Goal: Task Accomplishment & Management: Manage account settings

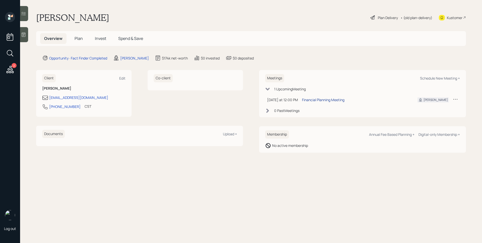
click at [319, 102] on div "Financial Planning Meeting" at bounding box center [323, 99] width 42 height 5
click at [27, 35] on div at bounding box center [24, 34] width 8 height 15
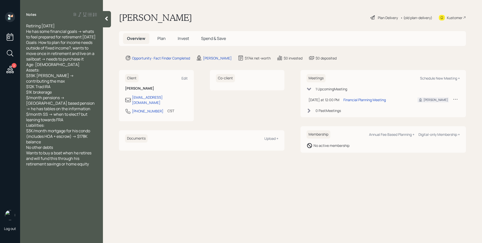
click at [176, 37] on h5 "Invest" at bounding box center [183, 38] width 19 height 11
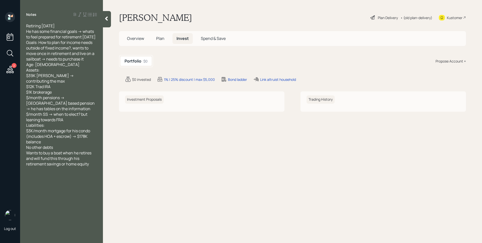
click at [164, 38] on span "Plan" at bounding box center [160, 39] width 8 height 6
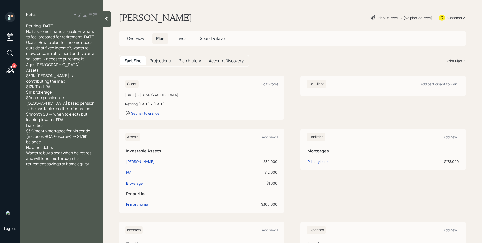
click at [270, 85] on div "Edit Profile" at bounding box center [269, 84] width 17 height 5
select select "12"
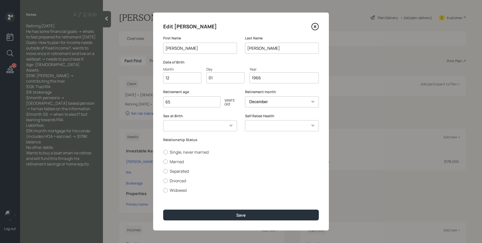
click at [174, 80] on input "12" at bounding box center [182, 77] width 38 height 11
type input "09"
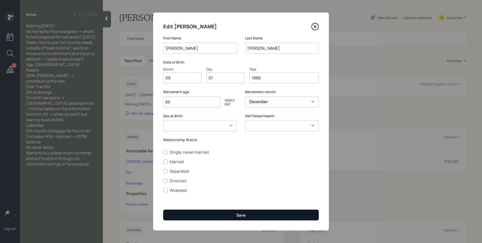
click at [239, 218] on button "Save" at bounding box center [241, 215] width 156 height 11
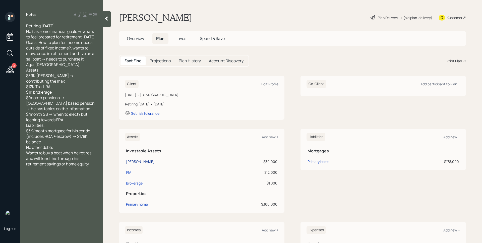
click at [131, 163] on div "[PERSON_NAME]" at bounding box center [140, 161] width 29 height 5
select select "roth_ira"
select select "balanced"
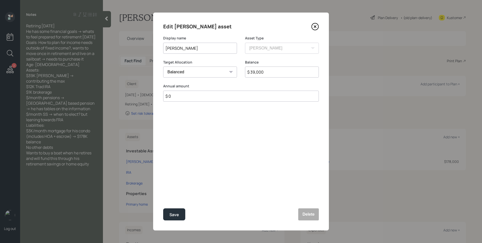
click at [230, 100] on input "$ 0" at bounding box center [241, 96] width 156 height 11
type input "$ 8,000"
click at [163, 208] on button "Save" at bounding box center [174, 214] width 22 height 12
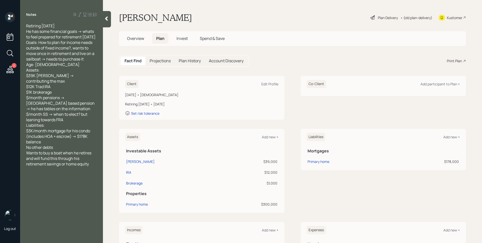
click at [233, 122] on div "Client Edit Profile [DATE] • [DEMOGRAPHIC_DATA] Retiring [DATE] • [DATE] Set ri…" at bounding box center [292, 202] width 347 height 253
click at [221, 107] on div "[DATE] • [DEMOGRAPHIC_DATA] Retiring [DATE] • [DATE] Set risk tolerance" at bounding box center [201, 104] width 153 height 24
click at [380, 18] on div "Plan Delivery" at bounding box center [388, 17] width 20 height 5
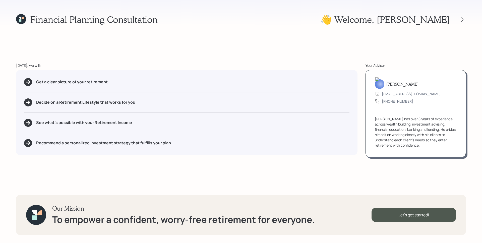
click at [277, 62] on div "Financial Planning Consultation 👋 Welcome , [PERSON_NAME] [DATE], we will: Get …" at bounding box center [241, 121] width 482 height 243
click at [431, 222] on div "Our Mission To empower a confident, worry-free retirement for everyone. Let's g…" at bounding box center [241, 215] width 450 height 40
click at [431, 218] on div "Let's get started!" at bounding box center [413, 215] width 84 height 14
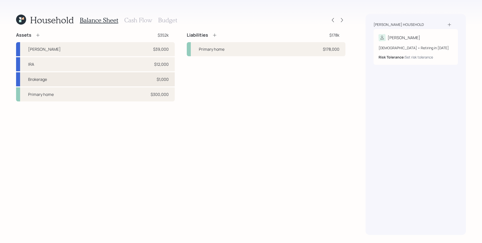
click at [148, 80] on div "Brokerage $1,000" at bounding box center [95, 79] width 159 height 14
select select "taxable"
select select "balanced"
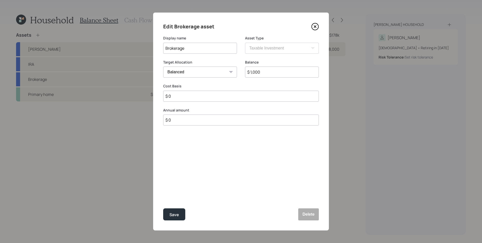
click at [277, 76] on input "$ 1,000" at bounding box center [282, 72] width 74 height 11
click at [277, 74] on input "$ 1,000" at bounding box center [282, 72] width 74 height 11
type input "$ 2,000"
click at [163, 208] on button "Save" at bounding box center [174, 214] width 22 height 12
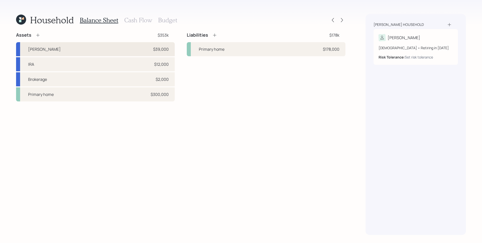
click at [122, 46] on div "[PERSON_NAME] $39,000" at bounding box center [95, 49] width 159 height 14
select select "roth_ira"
select select "balanced"
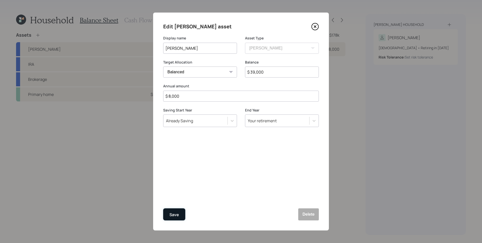
click at [178, 216] on div "Save" at bounding box center [174, 214] width 10 height 7
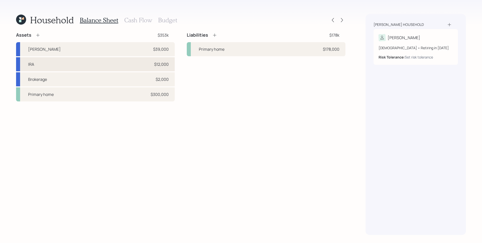
click at [85, 60] on div "IRA $12,000" at bounding box center [95, 64] width 159 height 14
select select "ira"
select select "balanced"
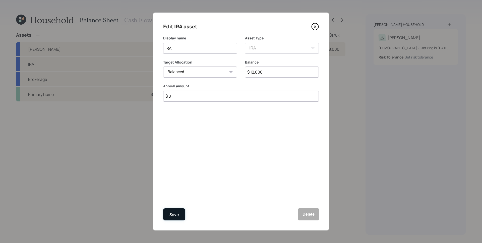
click at [173, 211] on div "Save" at bounding box center [174, 214] width 10 height 7
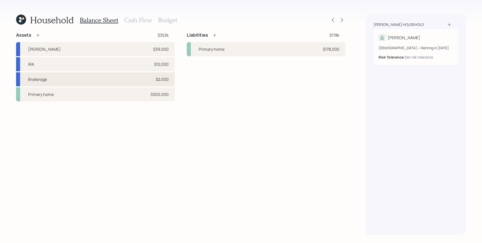
click at [53, 75] on div "Brokerage $2,000" at bounding box center [95, 79] width 159 height 14
select select "taxable"
select select "balanced"
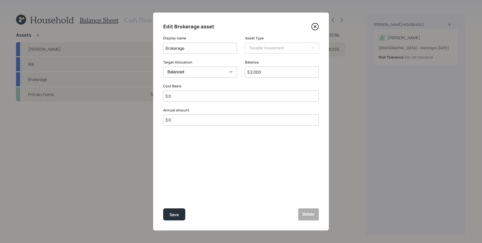
click at [193, 118] on input "$ 0" at bounding box center [241, 119] width 156 height 11
type input "$ 28,000"
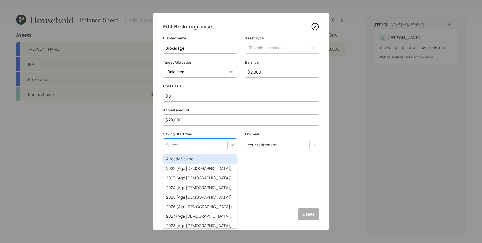
click at [198, 143] on div "Select..." at bounding box center [195, 145] width 64 height 9
click at [196, 160] on div "Already Saving" at bounding box center [200, 159] width 74 height 10
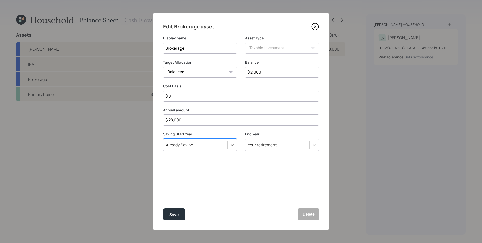
click at [239, 157] on div "Edit Brokerage asset Display name Brokerage Asset Type SEP [PERSON_NAME] IRA 40…" at bounding box center [241, 122] width 176 height 218
click at [172, 216] on div "Save" at bounding box center [174, 214] width 10 height 7
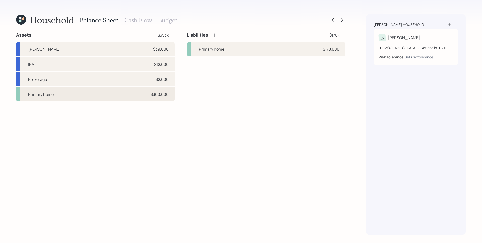
click at [148, 101] on div "Primary home $300,000" at bounding box center [95, 94] width 159 height 14
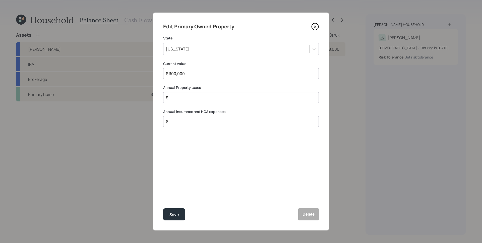
click at [203, 73] on input "$ 300,000" at bounding box center [238, 74] width 147 height 6
click at [203, 72] on input "$ 300,000" at bounding box center [238, 74] width 147 height 6
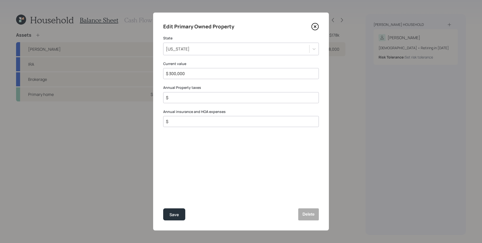
click at [203, 72] on input "$ 300,000" at bounding box center [238, 74] width 147 height 6
type input "$ 260,000"
click at [210, 97] on input "$" at bounding box center [238, 98] width 147 height 6
click at [214, 121] on input "$" at bounding box center [238, 121] width 147 height 6
click at [209, 99] on input "$" at bounding box center [238, 98] width 147 height 6
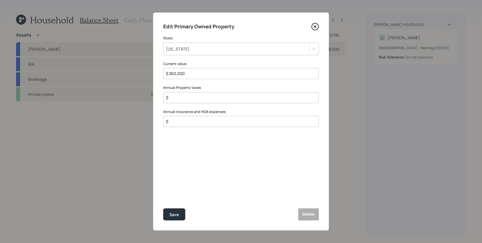
click at [193, 119] on input "$" at bounding box center [238, 121] width 147 height 6
type input "$ 11,652"
click at [213, 99] on input "$" at bounding box center [238, 98] width 147 height 6
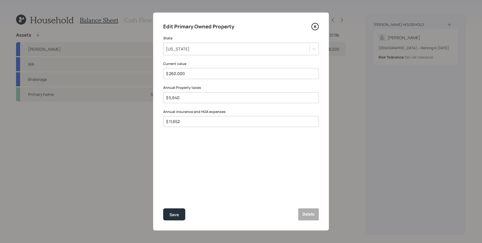
type input "$ 5,640"
click at [194, 162] on div "Edit Primary Owned Property State [US_STATE] Current value $ 260,000 Annual Pro…" at bounding box center [241, 122] width 176 height 218
click at [181, 216] on button "Save" at bounding box center [174, 214] width 22 height 12
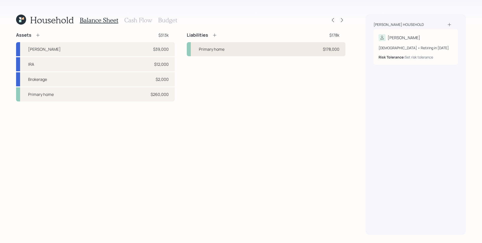
click at [207, 47] on div "Primary home" at bounding box center [212, 49] width 26 height 6
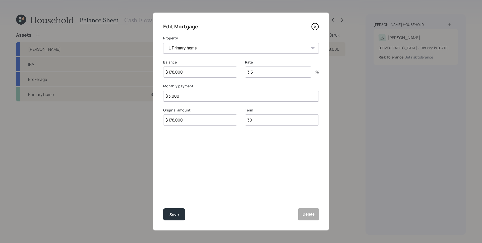
click at [220, 95] on input "$ 3,000" at bounding box center [241, 96] width 156 height 11
type input "$ 1,231"
click at [175, 75] on input "$ 178,000" at bounding box center [200, 72] width 74 height 11
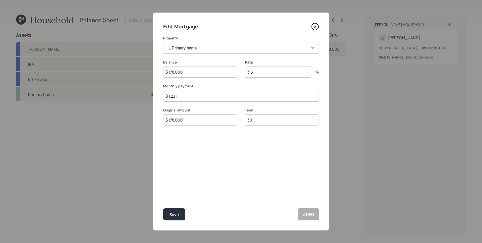
click at [281, 79] on div "Rate 3.5 %" at bounding box center [282, 72] width 74 height 24
click at [280, 75] on input "3.5" at bounding box center [278, 72] width 66 height 11
type input "7.125"
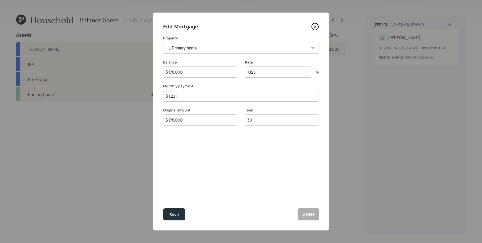
click at [219, 165] on div "Edit Mortgage Property IL Primary home Balance $ 178,000 Rate 7.125 % Monthly p…" at bounding box center [241, 122] width 176 height 218
click at [179, 217] on button "Save" at bounding box center [174, 214] width 22 height 12
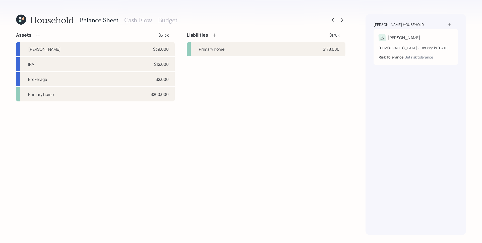
click at [232, 18] on div "Household Balance Sheet Cash Flow Budget" at bounding box center [180, 20] width 329 height 12
click at [211, 33] on div "Liabilities" at bounding box center [202, 35] width 30 height 6
click at [215, 34] on icon at bounding box center [214, 35] width 5 height 5
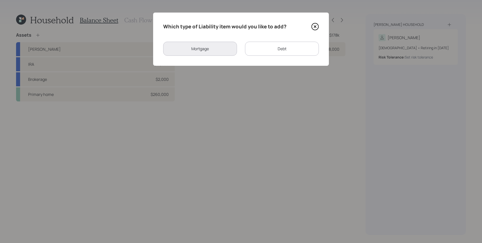
click at [274, 43] on div "Debt" at bounding box center [282, 49] width 74 height 14
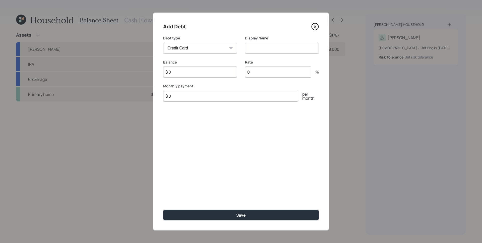
click at [273, 47] on input at bounding box center [282, 48] width 74 height 11
click at [218, 47] on select "Car Credit Card Medical Student Other" at bounding box center [200, 48] width 74 height 11
select select "other"
click at [163, 43] on select "Car Credit Card Medical Student Other" at bounding box center [200, 48] width 74 height 11
click at [261, 48] on input at bounding box center [282, 48] width 74 height 11
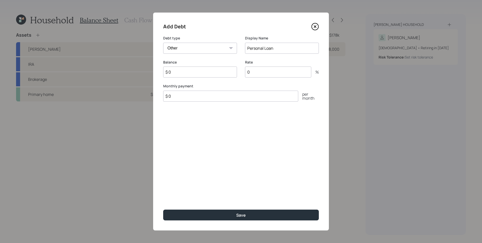
type input "Personal Loan"
type input "$ 20,000"
click at [254, 87] on label "Monthly payment" at bounding box center [241, 86] width 156 height 5
click at [231, 99] on input "$ 0" at bounding box center [230, 96] width 135 height 11
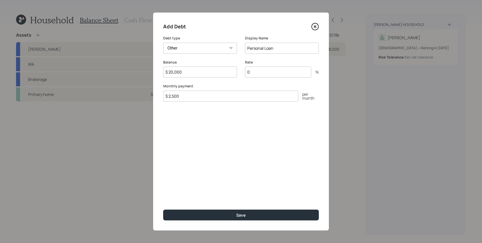
type input "$ 2,500"
click at [216, 141] on div "Add Debt Debt type Car Credit Card Medical Student Other Display Name Personal …" at bounding box center [241, 122] width 176 height 218
click at [238, 160] on div "Add Debt Debt type Car Credit Card Medical Student Other Display Name Personal …" at bounding box center [241, 122] width 176 height 218
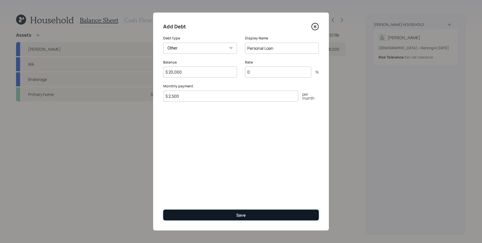
click at [260, 213] on button "Save" at bounding box center [241, 215] width 156 height 11
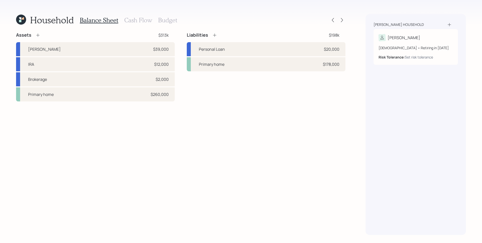
click at [137, 2] on div "Household Balance Sheet Cash Flow Budget Assets $313k [PERSON_NAME] $39,000 IRA…" at bounding box center [241, 121] width 482 height 243
click at [141, 21] on h3 "Cash Flow" at bounding box center [138, 20] width 28 height 7
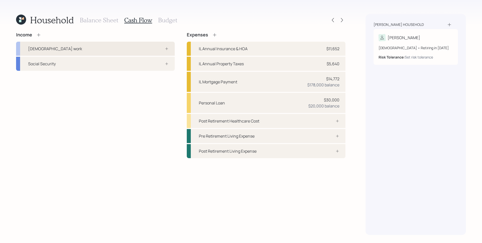
click at [157, 46] on div "[DEMOGRAPHIC_DATA] work" at bounding box center [95, 49] width 159 height 14
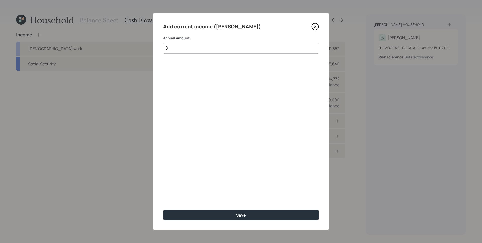
click at [183, 48] on input "$" at bounding box center [241, 48] width 156 height 11
type input "$ 155,500"
click at [163, 210] on button "Save" at bounding box center [241, 215] width 156 height 11
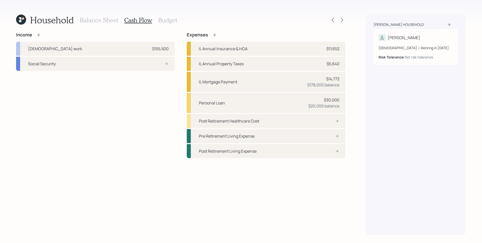
drag, startPoint x: 82, startPoint y: 100, endPoint x: 90, endPoint y: 87, distance: 15.5
click at [83, 100] on div "Income [DEMOGRAPHIC_DATA] work $155,500 Social Security" at bounding box center [95, 95] width 159 height 126
click at [113, 67] on div "Social Security" at bounding box center [95, 64] width 159 height 14
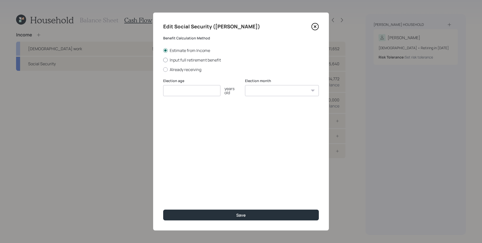
click at [193, 62] on label "Input full retirement benefit" at bounding box center [241, 60] width 156 height 6
click at [163, 60] on input "Input full retirement benefit" at bounding box center [163, 60] width 0 height 0
radio input "true"
click at [184, 89] on input "number" at bounding box center [191, 90] width 57 height 11
type input "70"
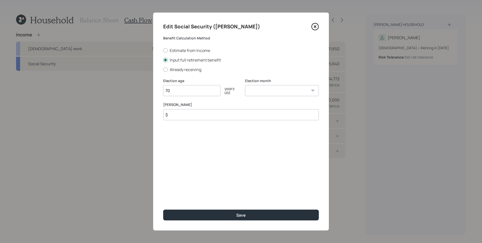
select select "9"
click at [245, 85] on select "January February March April May June July August September October November De…" at bounding box center [282, 90] width 74 height 11
type input "$ 2,053"
drag, startPoint x: 228, startPoint y: 143, endPoint x: 224, endPoint y: 137, distance: 7.4
click at [228, 140] on div "Edit Social Security ([PERSON_NAME]) Benefit Calculation Method Estimate from I…" at bounding box center [241, 122] width 176 height 218
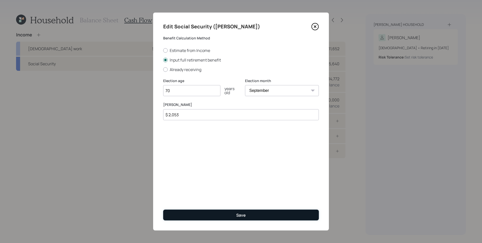
click at [242, 216] on div "Save" at bounding box center [241, 215] width 10 height 6
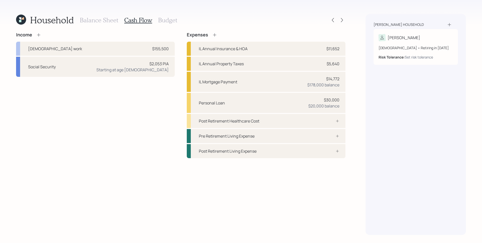
click at [39, 37] on icon at bounding box center [38, 34] width 5 height 5
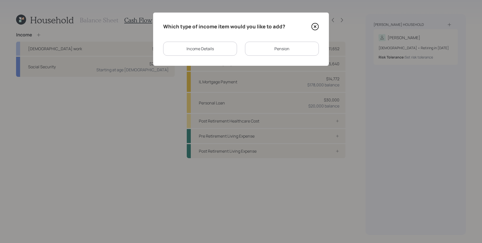
click at [281, 42] on div "Pension" at bounding box center [282, 49] width 74 height 14
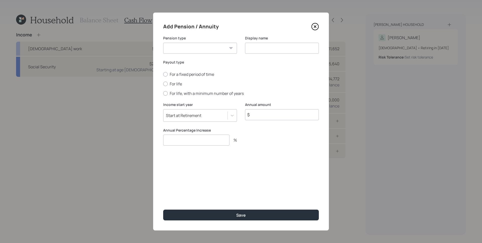
click at [214, 50] on select "Pension Annuity" at bounding box center [200, 48] width 74 height 11
select select "pension"
click at [163, 43] on select "Pension Annuity" at bounding box center [200, 48] width 74 height 11
click at [291, 48] on input at bounding box center [282, 48] width 74 height 11
type input "Pension"
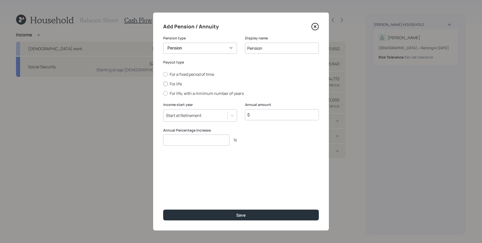
click at [181, 85] on label "For life" at bounding box center [241, 84] width 156 height 6
click at [163, 84] on input "For life" at bounding box center [163, 84] width 0 height 0
radio input "true"
click at [269, 112] on input "$" at bounding box center [282, 114] width 74 height 11
click at [271, 116] on input "$ 80,000" at bounding box center [282, 114] width 74 height 11
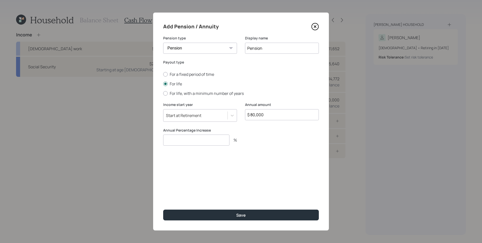
click at [271, 116] on input "$ 80,000" at bounding box center [282, 114] width 74 height 11
type input "$ 87,000"
type input "3"
click at [163, 210] on button "Save" at bounding box center [241, 215] width 156 height 11
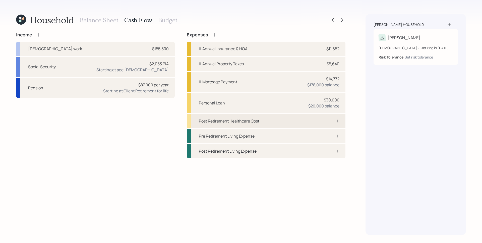
click at [247, 122] on div "Post Retirement Healthcare Cost" at bounding box center [229, 121] width 60 height 6
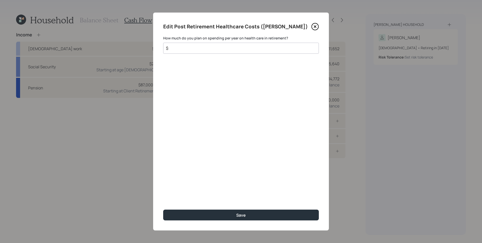
click at [248, 53] on div "Edit Post Retirement Healthcare Costs ([PERSON_NAME]) How much do you plan on s…" at bounding box center [241, 122] width 176 height 218
click at [249, 43] on div "$" at bounding box center [241, 48] width 156 height 11
click at [250, 43] on div "$" at bounding box center [241, 48] width 156 height 11
click at [252, 48] on input "$" at bounding box center [238, 48] width 147 height 6
type input "$ 5,500"
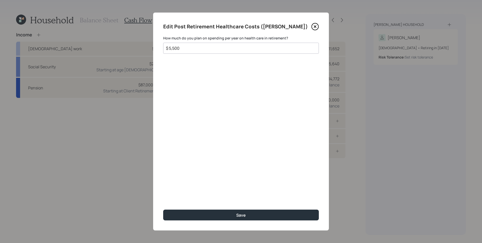
click at [254, 88] on div "Edit Post Retirement Healthcare Costs ([PERSON_NAME]) How much do you plan on s…" at bounding box center [241, 122] width 176 height 218
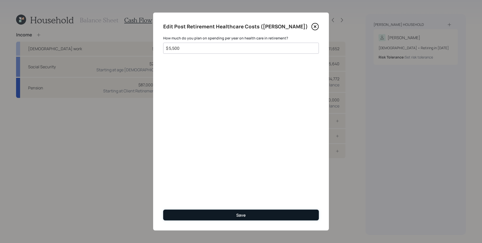
click at [258, 216] on button "Save" at bounding box center [241, 215] width 156 height 11
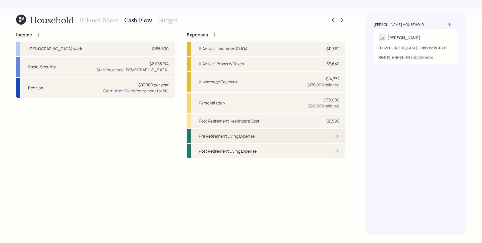
click at [328, 133] on div "Pre Retirement Living Expense" at bounding box center [266, 136] width 159 height 14
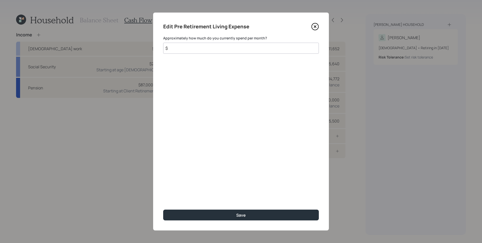
click at [235, 48] on input "$" at bounding box center [241, 48] width 156 height 11
type input "$ 2,500"
click at [163, 210] on button "Save" at bounding box center [241, 215] width 156 height 11
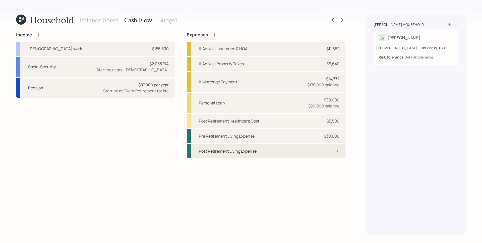
click at [333, 150] on div at bounding box center [331, 151] width 15 height 4
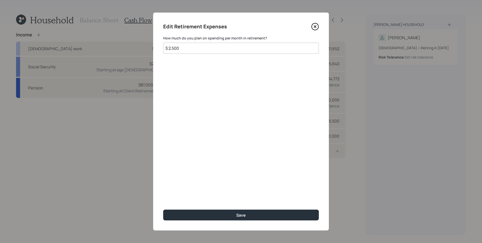
type input "$ 2,500"
click at [163, 210] on button "Save" at bounding box center [241, 215] width 156 height 11
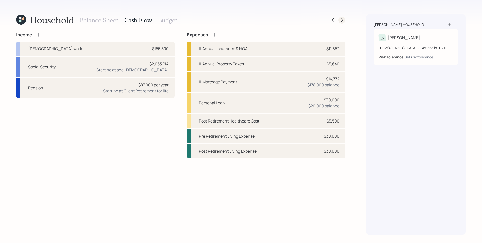
click at [343, 22] on icon at bounding box center [341, 20] width 5 height 5
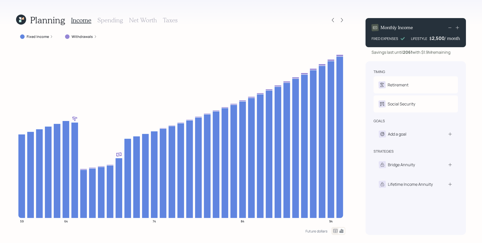
click at [51, 36] on icon at bounding box center [51, 36] width 3 height 3
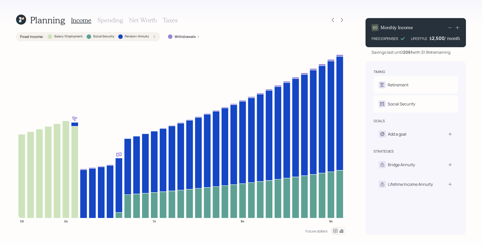
click at [108, 21] on h3 "Spending" at bounding box center [110, 20] width 26 height 7
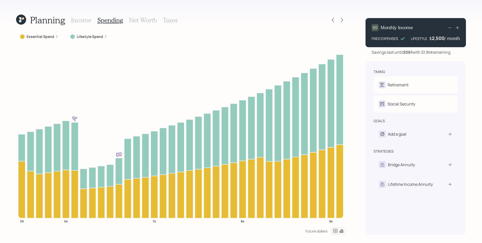
click at [88, 35] on label "Lifestyle Spend" at bounding box center [90, 36] width 26 height 5
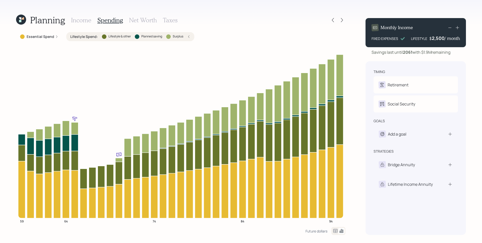
click at [46, 35] on label "Essential Spend" at bounding box center [41, 36] width 28 height 5
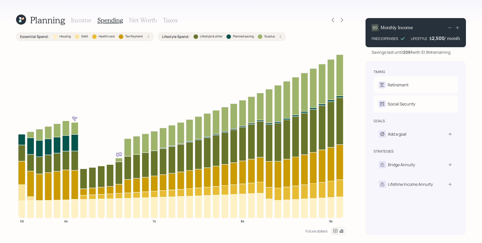
click at [87, 19] on h3 "Income" at bounding box center [81, 20] width 20 height 7
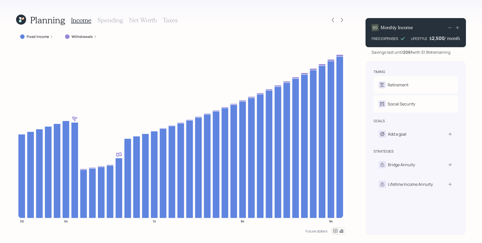
click at [106, 21] on h3 "Spending" at bounding box center [110, 20] width 26 height 7
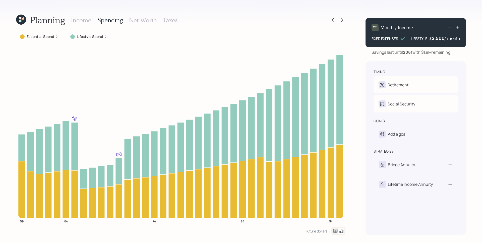
drag, startPoint x: 93, startPoint y: 37, endPoint x: 104, endPoint y: 51, distance: 17.7
click at [93, 37] on label "Lifestyle Spend" at bounding box center [90, 36] width 26 height 5
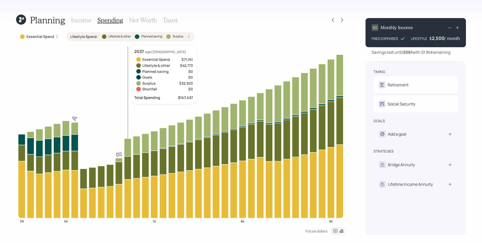
click at [129, 143] on icon at bounding box center [127, 148] width 7 height 18
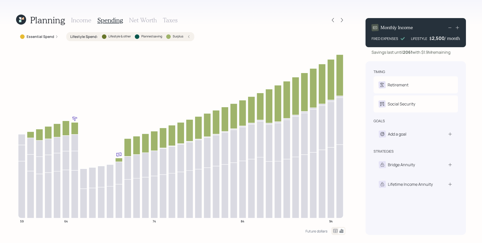
click at [188, 39] on div "Lifestyle Spend : Lifestyle & other Planned saving Surplus" at bounding box center [130, 36] width 120 height 5
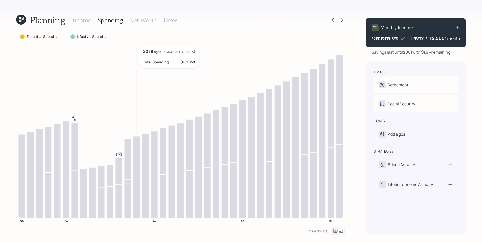
click at [136, 147] on icon at bounding box center [136, 157] width 7 height 42
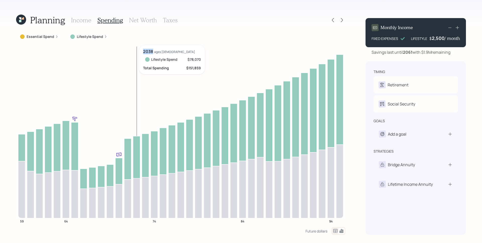
click at [136, 147] on icon at bounding box center [136, 157] width 7 height 42
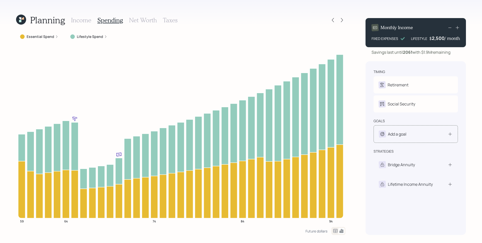
click at [415, 136] on div "Add a goal" at bounding box center [416, 134] width 74 height 7
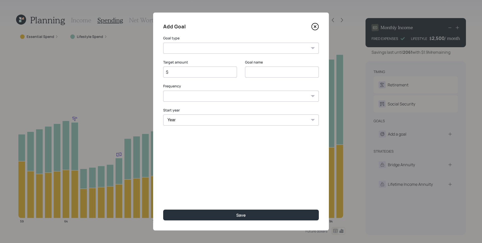
click at [271, 46] on select "Create an emergency fund Donate to charity Purchase a home Make a purchase Supp…" at bounding box center [241, 48] width 156 height 11
select select "other"
click at [163, 43] on select "Create an emergency fund Donate to charity Purchase a home Make a purchase Supp…" at bounding box center [241, 48] width 156 height 11
click at [261, 71] on input "Other" at bounding box center [282, 72] width 74 height 11
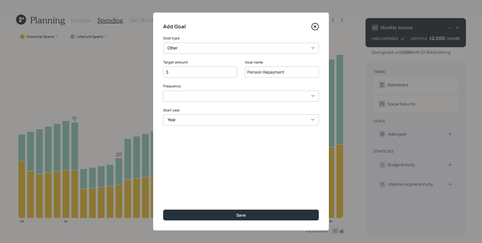
type input "Pension Repayment"
click at [198, 69] on input "$" at bounding box center [197, 72] width 65 height 6
type input "$ 180,000"
click at [214, 98] on select "One time Every 1 year Every 2 years Every 3 years Every 4 years Every 5 years E…" at bounding box center [241, 96] width 156 height 11
select select "0"
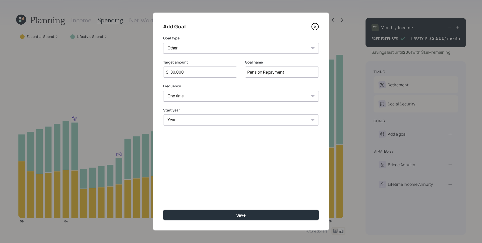
click at [163, 91] on select "One time Every 1 year Every 2 years Every 3 years Every 4 years Every 5 years E…" at bounding box center [241, 96] width 156 height 11
click at [204, 119] on select "Year [DATE] 2026 2027 2028 2029 2030 2031 2032 2033 2034 2035 2036 2037 2038 20…" at bounding box center [241, 119] width 156 height 11
select select "2031"
click at [163, 114] on select "Year [DATE] 2026 2027 2028 2029 2030 2031 2032 2033 2034 2035 2036 2037 2038 20…" at bounding box center [241, 119] width 156 height 11
click at [187, 166] on div "Add Goal Goal type Create an emergency fund Donate to charity Purchase a home M…" at bounding box center [241, 122] width 176 height 218
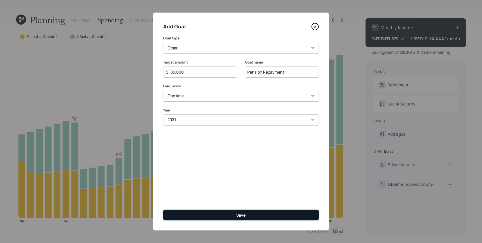
click at [226, 214] on button "Save" at bounding box center [241, 215] width 156 height 11
type input "$"
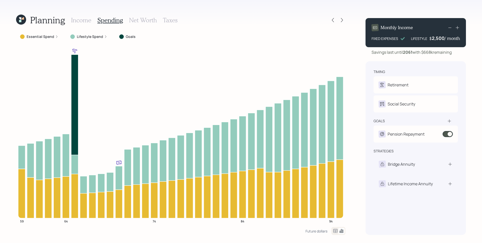
click at [83, 21] on h3 "Income" at bounding box center [81, 20] width 20 height 7
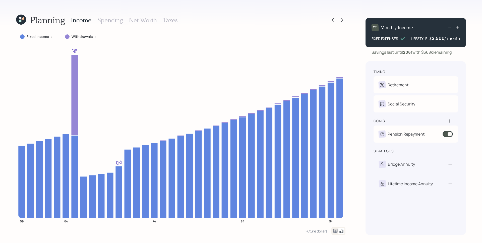
click at [108, 20] on h3 "Spending" at bounding box center [110, 20] width 26 height 7
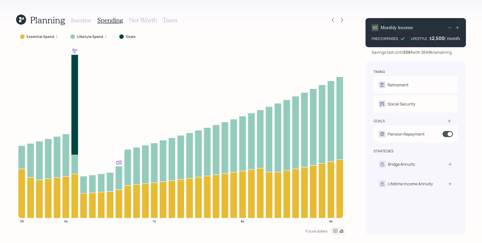
click at [50, 37] on label "Essential Spend" at bounding box center [41, 36] width 28 height 5
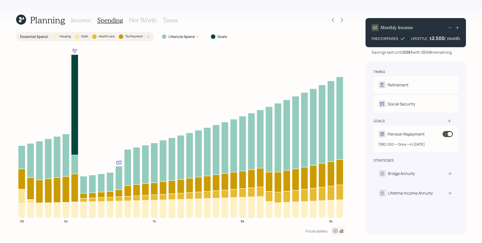
click at [447, 134] on span at bounding box center [448, 134] width 10 height 6
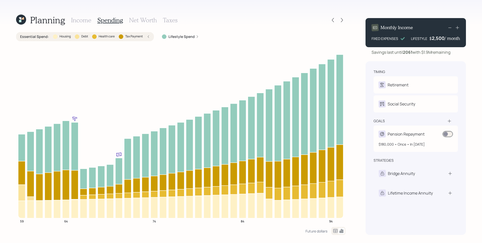
click at [447, 134] on span at bounding box center [448, 134] width 10 height 6
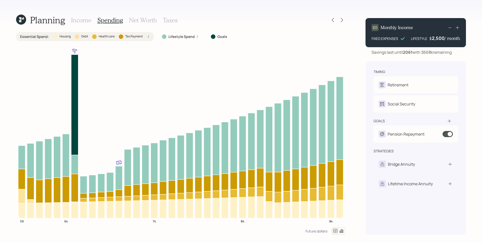
click at [168, 23] on h3 "Taxes" at bounding box center [170, 20] width 15 height 7
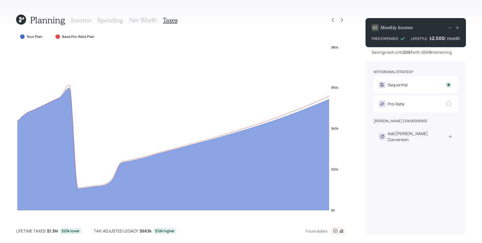
click at [335, 230] on icon at bounding box center [335, 231] width 4 height 4
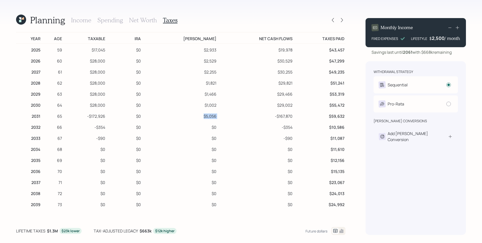
drag, startPoint x: 202, startPoint y: 117, endPoint x: 185, endPoint y: 117, distance: 17.1
click at [185, 117] on tr "2031 65 -$172,926 $0 $5,056 -$167,870 $59,632" at bounding box center [180, 115] width 329 height 11
click at [185, 117] on td "$5,056" at bounding box center [180, 115] width 76 height 11
click at [83, 19] on h3 "Income" at bounding box center [81, 20] width 20 height 7
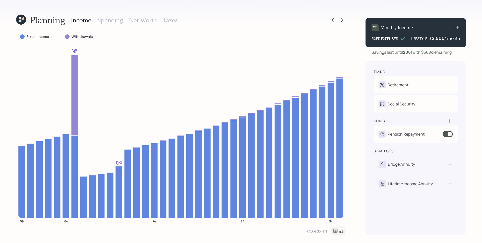
click at [107, 19] on h3 "Spending" at bounding box center [110, 20] width 26 height 7
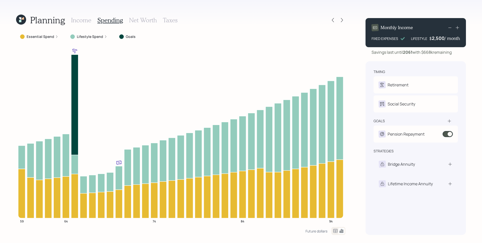
click at [94, 35] on label "Lifestyle Spend" at bounding box center [90, 36] width 26 height 5
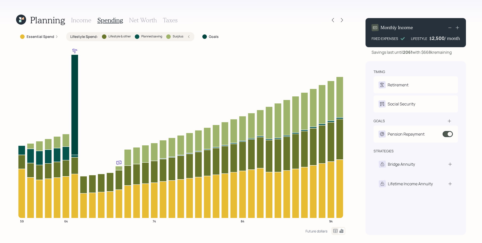
click at [337, 231] on icon at bounding box center [335, 231] width 4 height 4
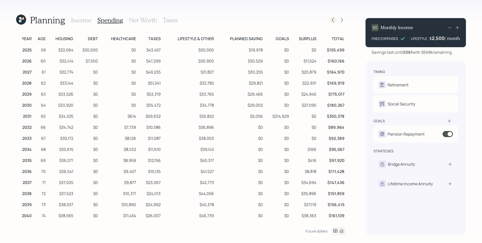
click at [335, 21] on icon at bounding box center [332, 20] width 5 height 5
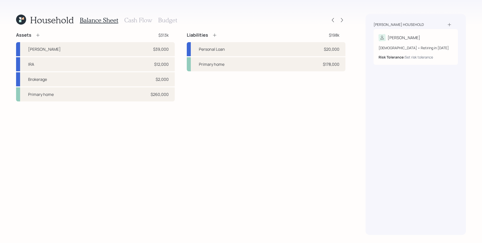
click at [159, 21] on h3 "Budget" at bounding box center [167, 20] width 19 height 7
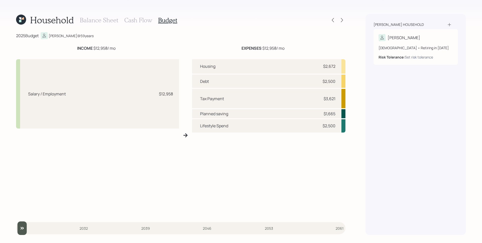
drag, startPoint x: 257, startPoint y: 48, endPoint x: 301, endPoint y: 48, distance: 43.7
click at [301, 48] on div "EXPENSES $12,958 / mo" at bounding box center [262, 48] width 165 height 6
click at [299, 49] on div "EXPENSES $12,958 / mo" at bounding box center [262, 48] width 165 height 6
drag, startPoint x: 87, startPoint y: 48, endPoint x: 136, endPoint y: 49, distance: 48.7
click at [133, 49] on div "INCOME $12,958 / mo" at bounding box center [96, 48] width 160 height 6
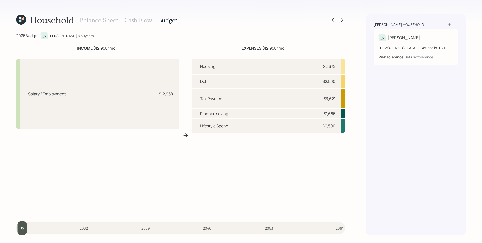
drag, startPoint x: 258, startPoint y: 47, endPoint x: 304, endPoint y: 51, distance: 45.8
click at [314, 48] on div "EXPENSES $12,958 / mo" at bounding box center [262, 48] width 165 height 6
drag, startPoint x: 78, startPoint y: 210, endPoint x: 55, endPoint y: 209, distance: 23.1
click at [78, 210] on div "Salary / Employment $12,958" at bounding box center [97, 137] width 163 height 156
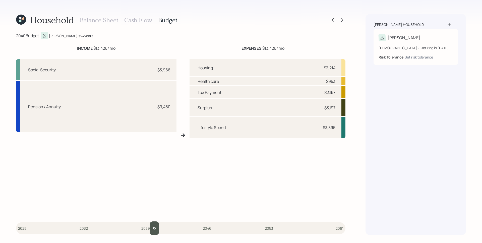
drag, startPoint x: 26, startPoint y: 226, endPoint x: 152, endPoint y: 230, distance: 126.3
type input "2040"
click at [152, 230] on input "slider" at bounding box center [180, 228] width 329 height 14
drag, startPoint x: 203, startPoint y: 101, endPoint x: 204, endPoint y: 105, distance: 3.6
click at [204, 102] on div "Surplus $3,197" at bounding box center [268, 107] width 156 height 17
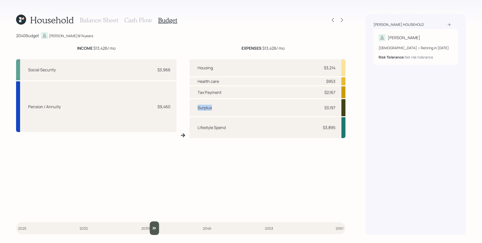
drag, startPoint x: 214, startPoint y: 108, endPoint x: 195, endPoint y: 109, distance: 18.3
click at [195, 109] on div "Surplus $3,197" at bounding box center [268, 107] width 156 height 17
click at [343, 20] on icon at bounding box center [342, 20] width 2 height 4
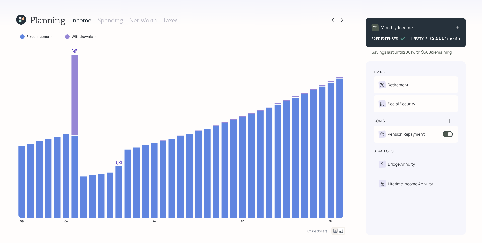
click at [335, 232] on icon at bounding box center [335, 231] width 4 height 4
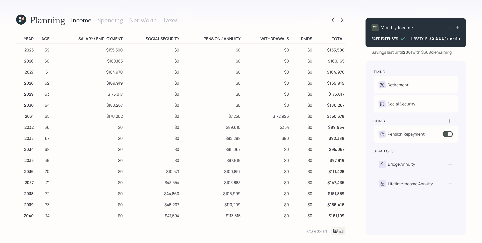
click at [114, 16] on div "Income Spending Net Worth Taxes" at bounding box center [124, 20] width 106 height 12
click at [111, 18] on h3 "Spending" at bounding box center [110, 20] width 26 height 7
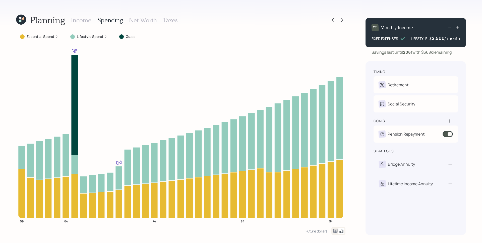
click at [335, 231] on icon at bounding box center [335, 231] width 4 height 4
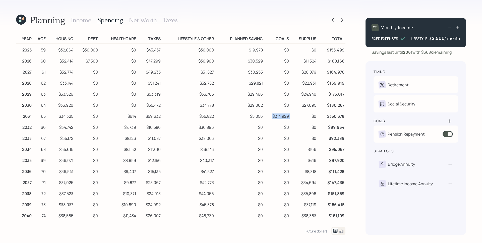
drag, startPoint x: 288, startPoint y: 115, endPoint x: 265, endPoint y: 116, distance: 22.4
click at [265, 116] on tr "2031 65 $34,325 $0 $614 $59,632 $35,822 $5,056 $214,929 $0 $350,378" at bounding box center [180, 115] width 329 height 11
click at [326, 232] on div "Future dollars" at bounding box center [316, 231] width 22 height 5
drag, startPoint x: 284, startPoint y: 117, endPoint x: 270, endPoint y: 117, distance: 14.1
click at [270, 117] on td "$180,000" at bounding box center [276, 115] width 27 height 11
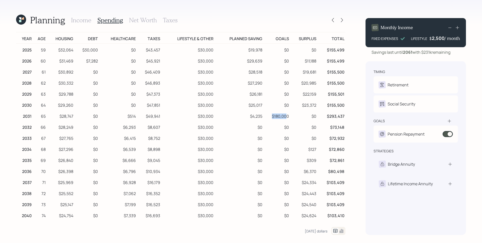
drag, startPoint x: 271, startPoint y: 117, endPoint x: 285, endPoint y: 134, distance: 22.1
click at [271, 117] on td "$180,000" at bounding box center [276, 115] width 27 height 11
click at [320, 233] on div "[DATE] dollars" at bounding box center [316, 231] width 23 height 5
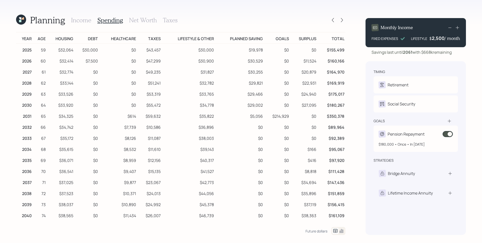
click at [406, 135] on div "Pension Repayment" at bounding box center [406, 134] width 37 height 6
select select "0"
select select "2031"
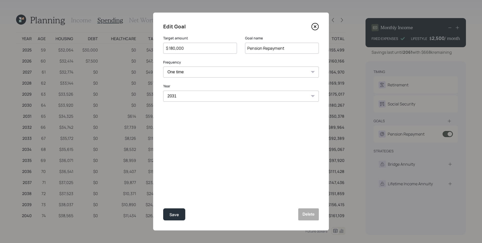
click at [209, 52] on div "$ 180,000" at bounding box center [200, 48] width 74 height 11
click at [209, 51] on input "$ 180,000" at bounding box center [197, 48] width 65 height 6
click at [163, 208] on button "Save" at bounding box center [174, 214] width 22 height 12
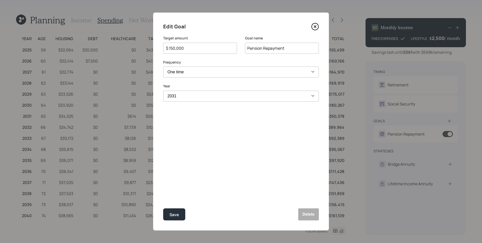
type input "$ 180,000"
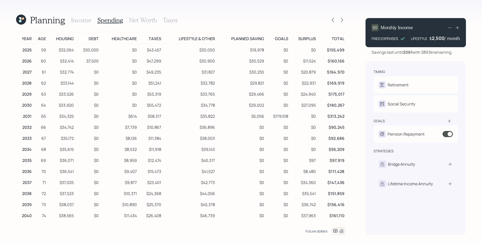
click at [315, 231] on div "Future dollars" at bounding box center [316, 231] width 22 height 5
click at [315, 231] on div "[DATE] dollars" at bounding box center [316, 231] width 23 height 5
click at [398, 136] on div "Pension Repayment" at bounding box center [406, 134] width 37 height 6
select select "0"
select select "2031"
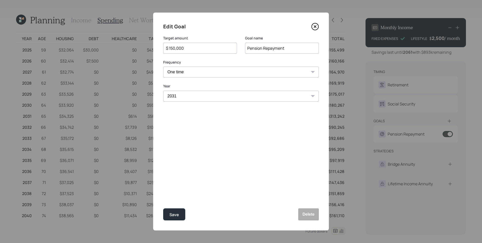
click at [316, 28] on icon at bounding box center [315, 27] width 8 height 8
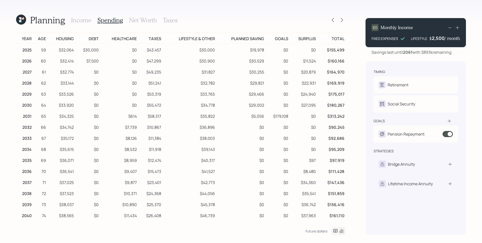
click at [337, 16] on div "Planning Income Spending Net Worth Taxes" at bounding box center [180, 20] width 329 height 12
click at [334, 18] on icon at bounding box center [332, 20] width 5 height 5
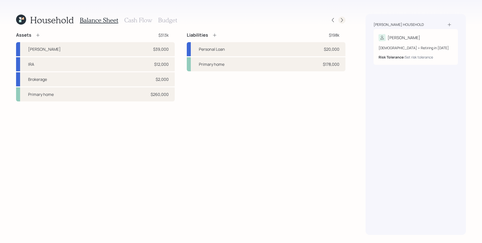
click at [341, 19] on icon at bounding box center [341, 20] width 5 height 5
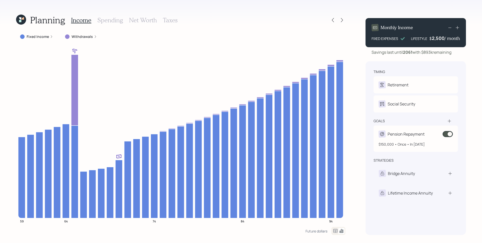
click at [400, 135] on div "Pension Repayment" at bounding box center [406, 134] width 37 height 6
select select "0"
select select "2031"
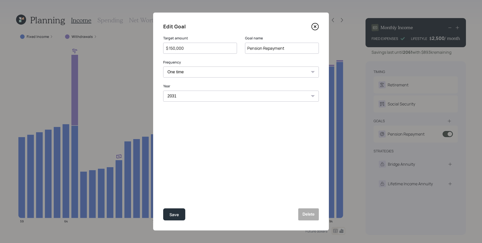
click at [208, 49] on input "$ 150,000" at bounding box center [197, 48] width 65 height 6
click at [163, 208] on button "Save" at bounding box center [174, 214] width 22 height 12
type input "$ 150,000"
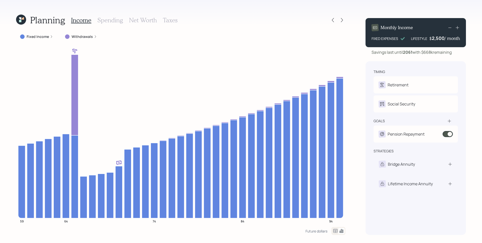
click at [116, 19] on h3 "Spending" at bounding box center [110, 20] width 26 height 7
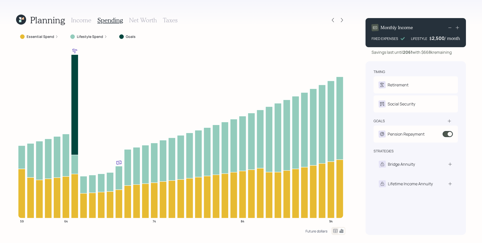
click at [318, 231] on div "Future dollars" at bounding box center [316, 231] width 22 height 5
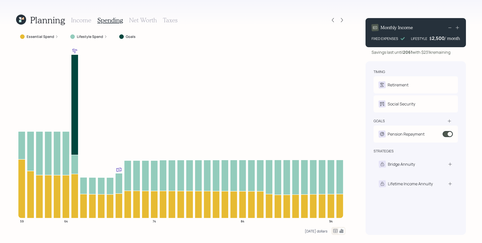
click at [321, 231] on div "[DATE] dollars" at bounding box center [316, 231] width 23 height 5
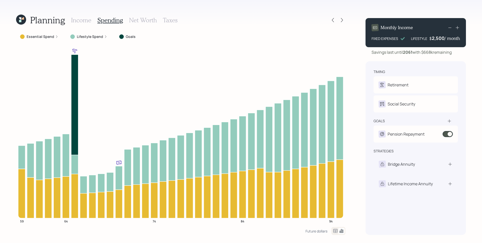
click at [334, 231] on icon at bounding box center [335, 231] width 6 height 6
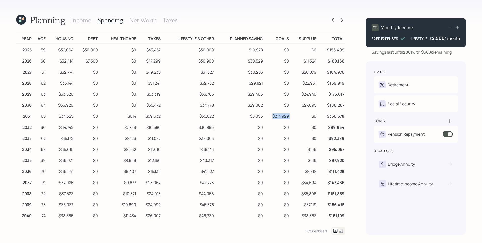
drag, startPoint x: 293, startPoint y: 116, endPoint x: 267, endPoint y: 115, distance: 26.1
click at [267, 115] on tr "2031 65 $34,325 $0 $614 $59,632 $35,822 $5,056 $214,929 $0 $350,378" at bounding box center [180, 115] width 329 height 11
click at [317, 116] on td "$350,378" at bounding box center [331, 115] width 28 height 11
drag, startPoint x: 212, startPoint y: 128, endPoint x: 199, endPoint y: 129, distance: 13.1
click at [199, 129] on tr "2032 66 $34,742 $0 $7,739 $10,586 $36,896 $0 $0 $0 $89,964" at bounding box center [180, 126] width 329 height 11
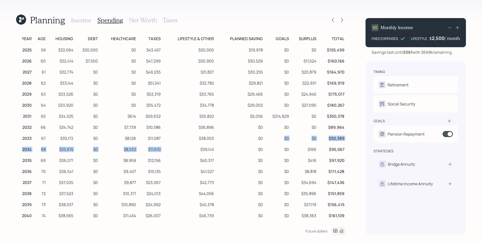
drag, startPoint x: 213, startPoint y: 143, endPoint x: 199, endPoint y: 144, distance: 13.6
click at [196, 142] on td "$38,003" at bounding box center [188, 137] width 53 height 11
drag, startPoint x: 317, startPoint y: 127, endPoint x: 281, endPoint y: 127, distance: 35.9
click at [281, 127] on tr "2032 66 $34,742 $0 $7,739 $10,586 $36,896 $0 $0 $0 $89,964" at bounding box center [180, 126] width 329 height 11
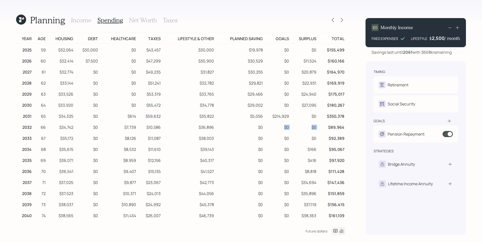
click at [275, 131] on td "$0" at bounding box center [277, 126] width 26 height 11
click at [315, 231] on div "Future dollars" at bounding box center [316, 231] width 22 height 5
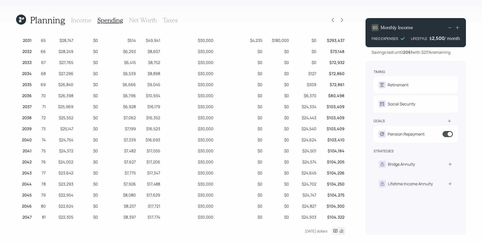
scroll to position [76, 0]
click at [323, 232] on div "[DATE] dollars" at bounding box center [316, 231] width 23 height 5
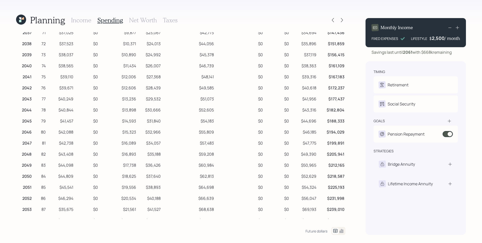
scroll to position [0, 0]
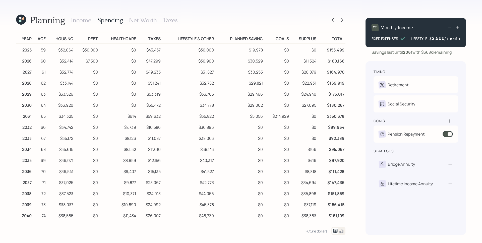
click at [334, 232] on icon at bounding box center [335, 231] width 4 height 4
click at [336, 229] on icon at bounding box center [335, 231] width 6 height 6
click at [341, 231] on icon at bounding box center [341, 231] width 6 height 6
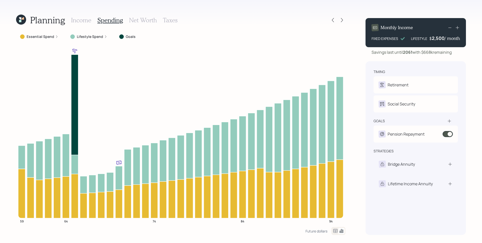
click at [450, 122] on icon at bounding box center [449, 120] width 5 height 5
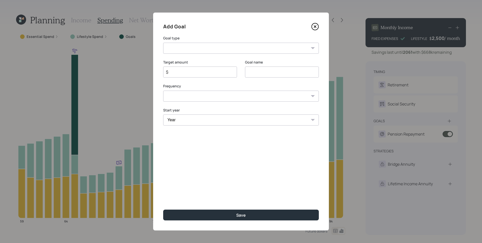
click at [199, 49] on select "Create an emergency fund Donate to charity Purchase a home Make a purchase Supp…" at bounding box center [241, 48] width 156 height 11
select select "other"
click at [163, 43] on select "Create an emergency fund Donate to charity Purchase a home Make a purchase Supp…" at bounding box center [241, 48] width 156 height 11
click at [229, 47] on select "Create an emergency fund Donate to charity Purchase a home Make a purchase Supp…" at bounding box center [241, 48] width 156 height 11
click at [279, 71] on input "Other" at bounding box center [282, 72] width 74 height 11
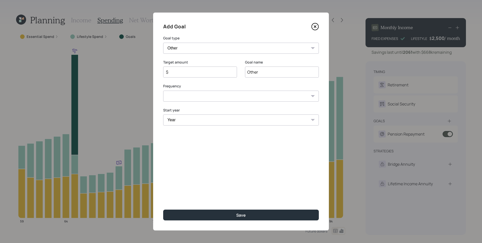
click at [279, 71] on input "Other" at bounding box center [282, 72] width 74 height 11
type input "Buy a Boat"
click at [211, 75] on input "$" at bounding box center [197, 72] width 65 height 6
type input "$ 200,000"
click at [214, 98] on select "One time Every 1 year Every 2 years Every 3 years Every 4 years Every 5 years E…" at bounding box center [241, 96] width 156 height 11
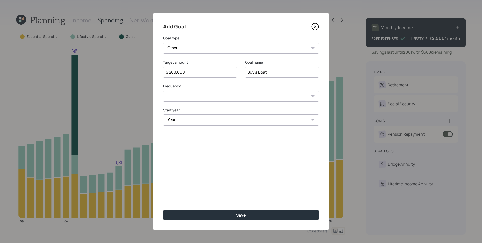
select select "0"
click at [163, 91] on select "One time Every 1 year Every 2 years Every 3 years Every 4 years Every 5 years E…" at bounding box center [241, 96] width 156 height 11
click at [194, 121] on select "Year [DATE] 2026 2027 2028 2029 2030 2031 2032 2033 2034 2035 2036 2037 2038 20…" at bounding box center [241, 119] width 156 height 11
select select "2031"
click at [163, 114] on select "Year [DATE] 2026 2027 2028 2029 2030 2031 2032 2033 2034 2035 2036 2037 2038 20…" at bounding box center [241, 119] width 156 height 11
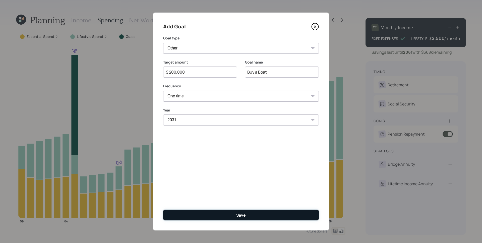
click at [207, 212] on button "Save" at bounding box center [241, 215] width 156 height 11
type input "$"
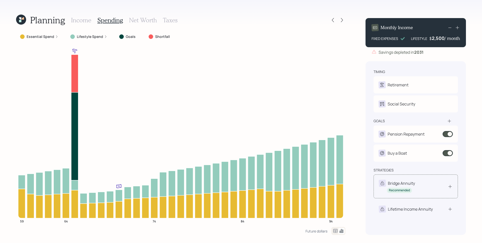
click at [397, 182] on div "Bridge Annuity" at bounding box center [401, 183] width 27 height 6
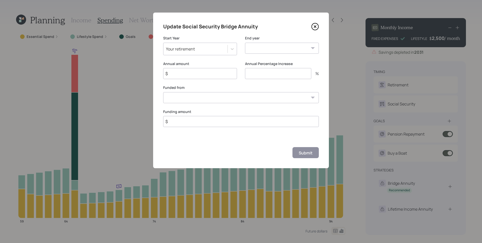
drag, startPoint x: 316, startPoint y: 27, endPoint x: 407, endPoint y: 134, distance: 140.8
click at [316, 27] on icon at bounding box center [315, 27] width 2 height 2
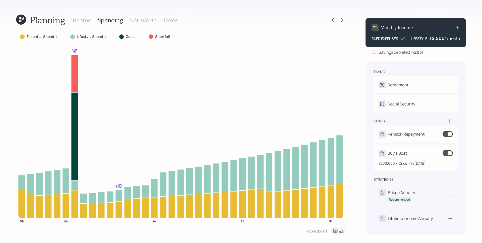
click at [407, 154] on div "Buy a Boat" at bounding box center [416, 153] width 74 height 7
select select "0"
select select "2031"
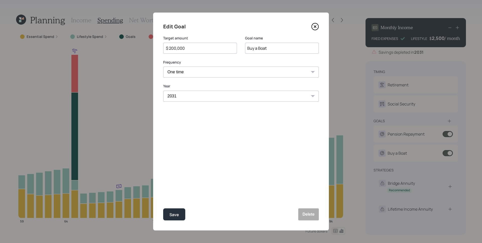
click at [199, 45] on input "$ 200,000" at bounding box center [197, 48] width 65 height 6
click at [163, 208] on button "Save" at bounding box center [174, 214] width 22 height 12
type input "$ 200,000"
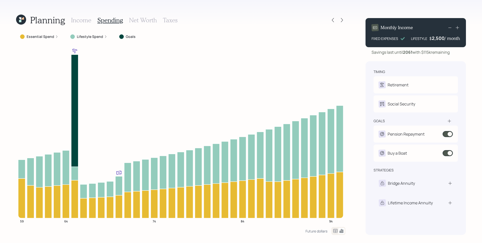
click at [93, 34] on div "Lifestyle Spend" at bounding box center [88, 36] width 45 height 9
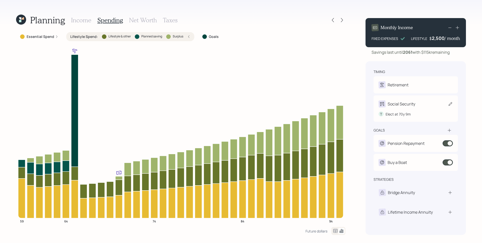
click at [413, 100] on div "Social Security T Elect at 70y 9m" at bounding box center [415, 108] width 84 height 26
select select "9"
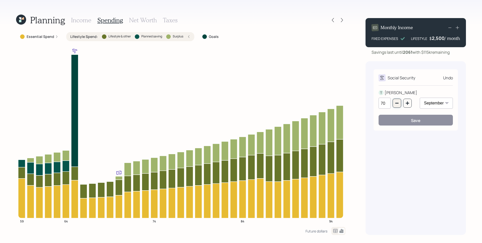
click at [395, 105] on button "button" at bounding box center [397, 103] width 9 height 9
click at [395, 104] on icon "button" at bounding box center [397, 103] width 4 height 4
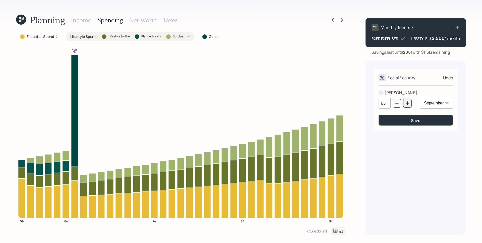
click at [404, 103] on button "button" at bounding box center [407, 103] width 9 height 9
type input "66"
click at [434, 103] on select "January February March April May June July August September October November De…" at bounding box center [436, 103] width 33 height 11
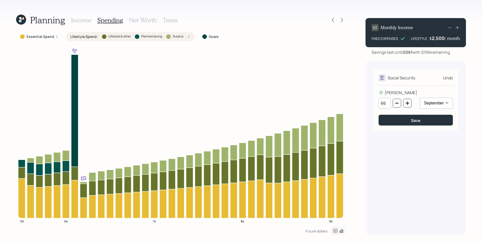
select select "1"
click at [420, 98] on select "January February March April May June July August September October November De…" at bounding box center [436, 103] width 33 height 11
click at [426, 105] on select "January February March April May June July August September October November De…" at bounding box center [436, 103] width 33 height 11
click at [398, 105] on button "button" at bounding box center [397, 103] width 9 height 9
type input "65"
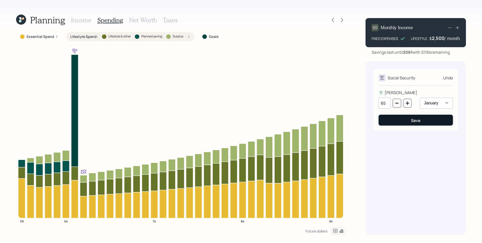
click at [421, 121] on button "Save" at bounding box center [416, 120] width 74 height 11
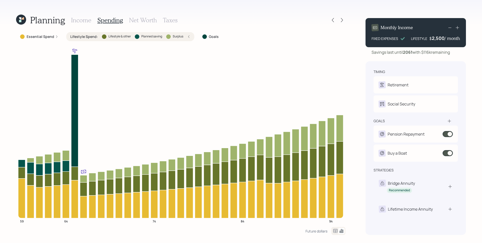
click at [349, 80] on div "Planning Income Spending Net Worth Taxes Essential Spend Lifestyle Spend : Life…" at bounding box center [241, 121] width 482 height 243
click at [57, 37] on icon at bounding box center [56, 36] width 3 height 3
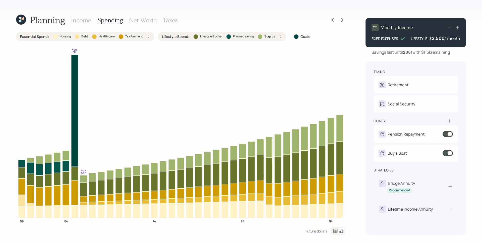
click at [279, 37] on div "Lifestyle Spend : Lifestyle & other Planned saving Surplus" at bounding box center [222, 36] width 120 height 5
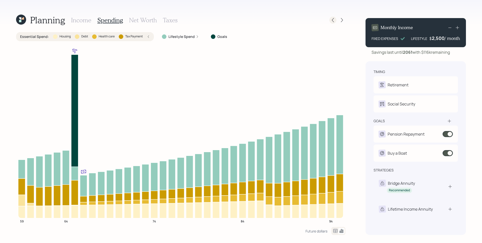
click at [331, 18] on icon at bounding box center [332, 20] width 5 height 5
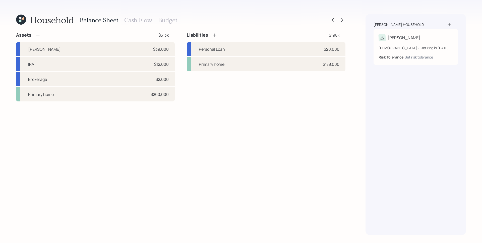
click at [31, 34] on h4 "Assets" at bounding box center [23, 35] width 15 height 6
click at [35, 35] on div "Assets" at bounding box center [28, 35] width 24 height 6
click at [35, 35] on icon at bounding box center [37, 35] width 5 height 5
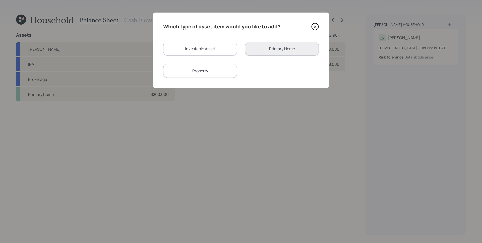
click at [215, 72] on div "Property" at bounding box center [200, 71] width 74 height 14
select select "rental_property"
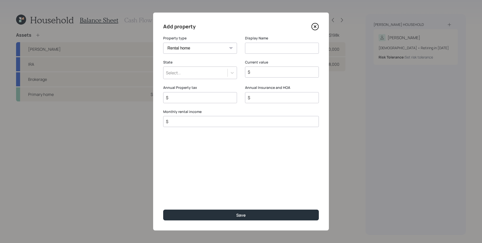
click at [214, 47] on select "Vacation home Rental home" at bounding box center [200, 48] width 74 height 11
click at [163, 43] on select "Vacation home Rental home" at bounding box center [200, 48] width 74 height 11
click at [241, 122] on input "$" at bounding box center [238, 121] width 147 height 6
click at [316, 24] on icon at bounding box center [315, 27] width 8 height 8
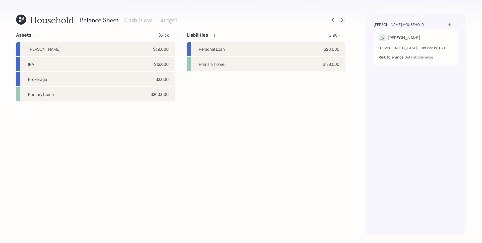
click at [342, 20] on icon at bounding box center [341, 20] width 5 height 5
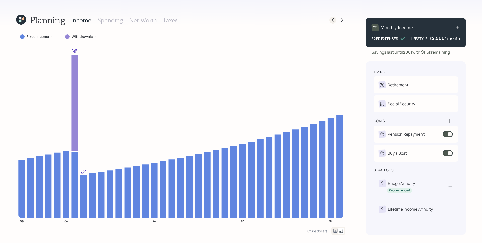
click at [334, 20] on icon at bounding box center [332, 20] width 5 height 5
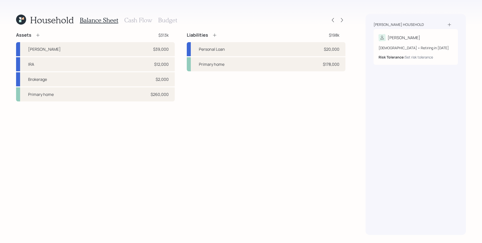
click at [144, 18] on h3 "Cash Flow" at bounding box center [138, 20] width 28 height 7
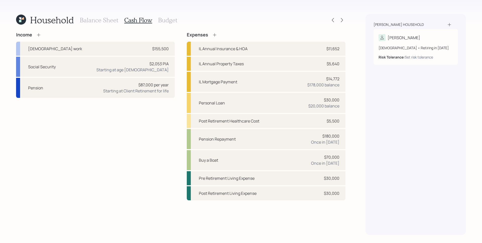
click at [42, 33] on div "Income" at bounding box center [95, 35] width 159 height 6
click at [37, 35] on icon at bounding box center [38, 34] width 5 height 5
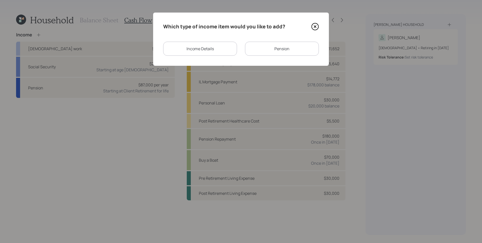
click at [200, 46] on div "Income Details" at bounding box center [200, 49] width 74 height 14
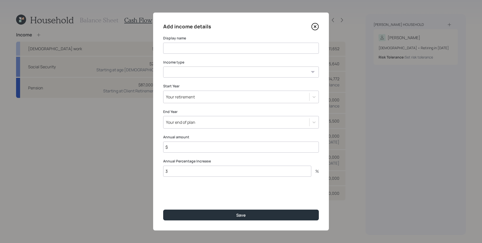
click at [221, 48] on input at bounding box center [241, 48] width 156 height 11
type input "Rental Income"
click at [192, 69] on select "[DEMOGRAPHIC_DATA] work [DEMOGRAPHIC_DATA] work Self employment Other" at bounding box center [241, 72] width 156 height 11
select select "other"
click at [163, 67] on select "[DEMOGRAPHIC_DATA] work [DEMOGRAPHIC_DATA] work Self employment Other" at bounding box center [241, 72] width 156 height 11
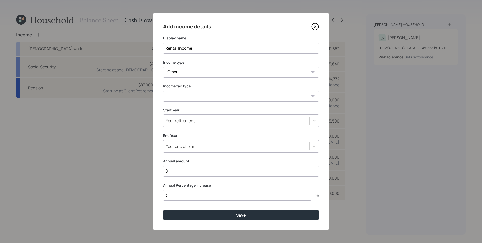
click at [198, 93] on select "Tax-free Earned Self Employment Alimony Royalties Pension / Annuity Interest Di…" at bounding box center [241, 96] width 156 height 11
select select "earned"
click at [163, 91] on select "Tax-free Earned Self Employment Alimony Royalties Pension / Annuity Interest Di…" at bounding box center [241, 96] width 156 height 11
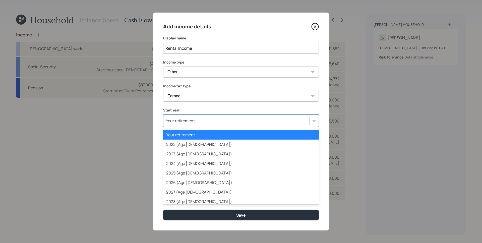
click at [228, 118] on div "Your retirement" at bounding box center [236, 120] width 146 height 9
click at [216, 135] on div "Your retirement" at bounding box center [241, 135] width 156 height 10
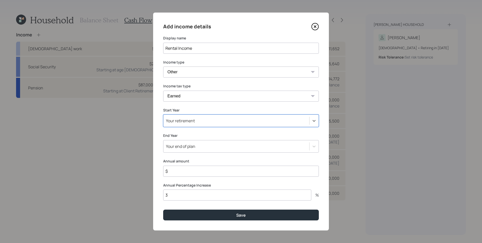
click at [202, 170] on input "$" at bounding box center [241, 171] width 156 height 11
type input "$ 38,400"
click at [204, 199] on input "3" at bounding box center [237, 195] width 148 height 11
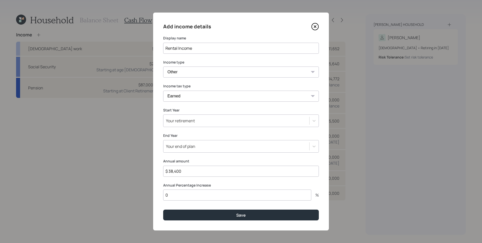
type input "0"
click at [163, 210] on button "Save" at bounding box center [241, 215] width 156 height 11
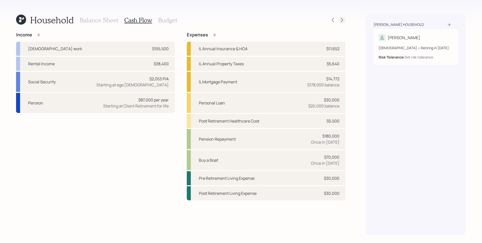
click at [339, 19] on icon at bounding box center [341, 20] width 5 height 5
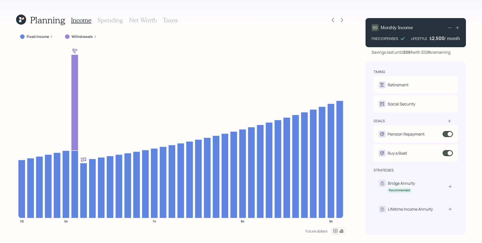
click at [110, 17] on h3 "Spending" at bounding box center [110, 20] width 26 height 7
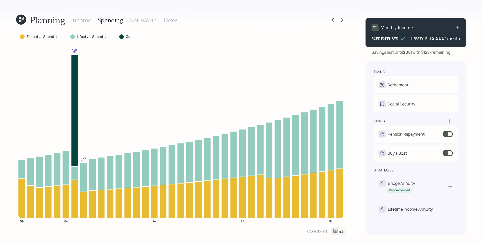
click at [96, 38] on label "Lifestyle Spend" at bounding box center [90, 36] width 26 height 5
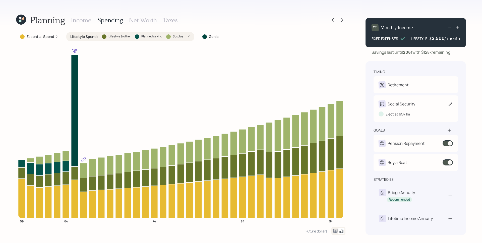
click at [395, 103] on div "Social Security" at bounding box center [402, 104] width 28 height 6
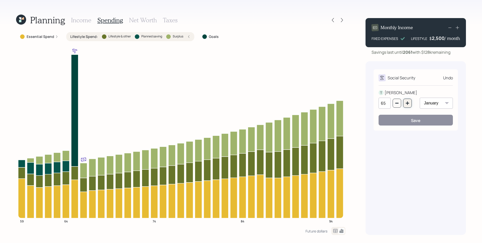
click at [410, 105] on button "button" at bounding box center [407, 103] width 9 height 9
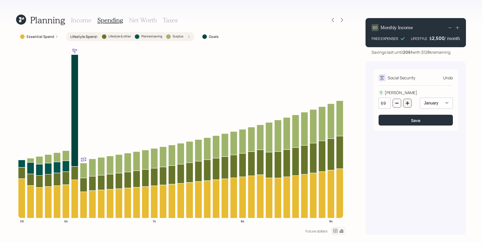
type input "70"
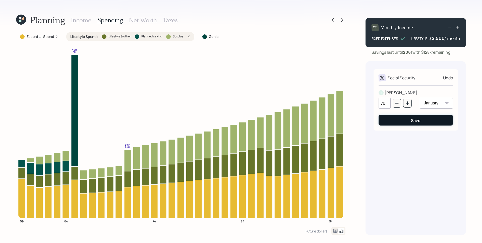
click at [401, 125] on button "Save" at bounding box center [416, 120] width 74 height 11
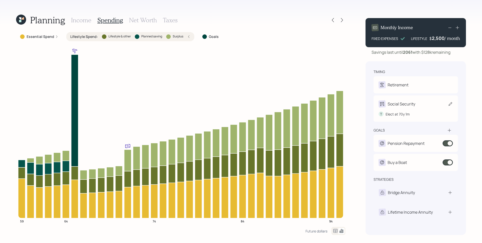
click at [401, 105] on div "Social Security" at bounding box center [402, 104] width 28 height 6
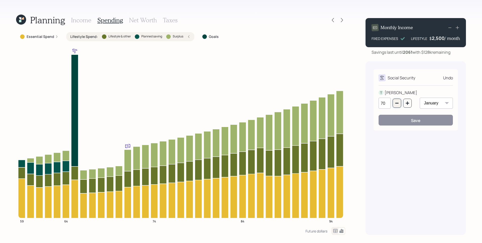
click at [398, 103] on icon "button" at bounding box center [396, 103] width 3 height 1
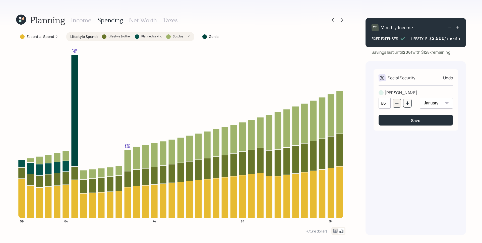
type input "65"
click at [407, 120] on button "Save" at bounding box center [416, 120] width 74 height 11
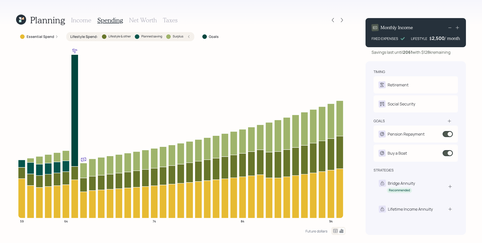
click at [76, 18] on h3 "Income" at bounding box center [81, 20] width 20 height 7
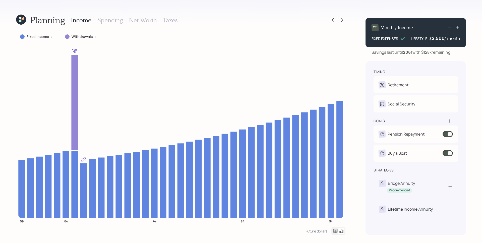
click at [336, 22] on div at bounding box center [337, 20] width 16 height 7
click at [335, 20] on div at bounding box center [332, 20] width 7 height 7
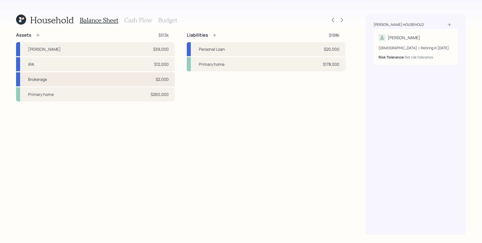
click at [87, 82] on div "Brokerage $2,000" at bounding box center [95, 79] width 159 height 14
select select "taxable"
select select "balanced"
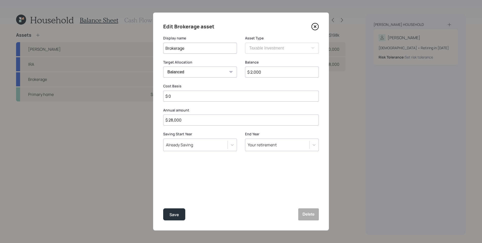
click at [271, 146] on div "Your retirement" at bounding box center [262, 145] width 29 height 6
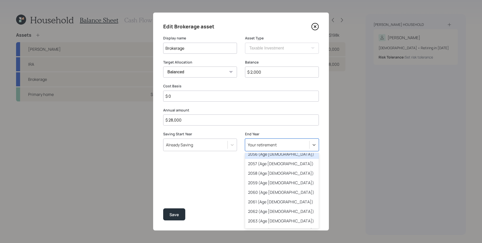
scroll to position [338, 0]
click at [279, 156] on div "2056 (Age [DEMOGRAPHIC_DATA])" at bounding box center [282, 155] width 74 height 10
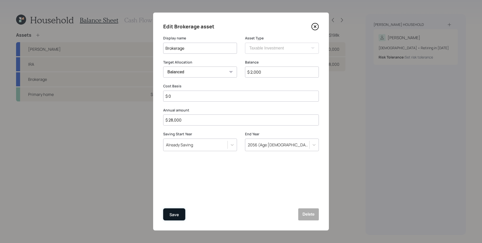
click at [174, 215] on div "Save" at bounding box center [174, 214] width 10 height 7
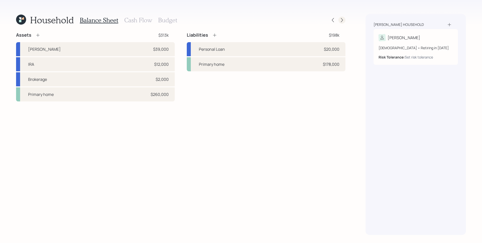
click at [341, 22] on icon at bounding box center [341, 20] width 5 height 5
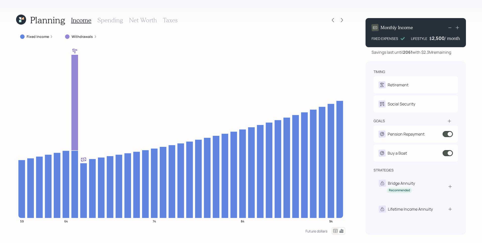
click at [113, 23] on h3 "Spending" at bounding box center [110, 20] width 26 height 7
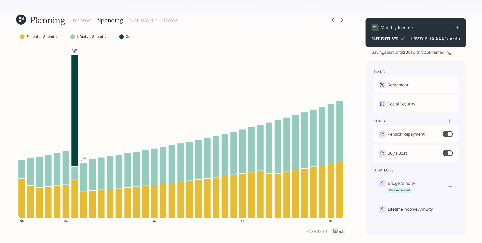
click at [100, 38] on label "Lifestyle Spend" at bounding box center [90, 36] width 26 height 5
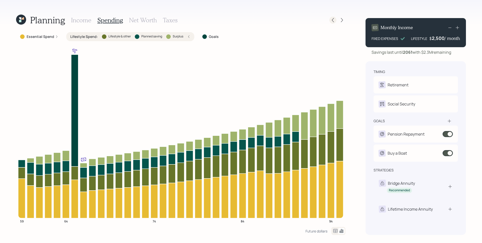
click at [331, 20] on icon at bounding box center [332, 20] width 5 height 5
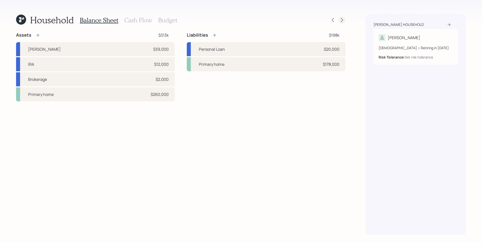
click at [344, 20] on div at bounding box center [341, 20] width 7 height 7
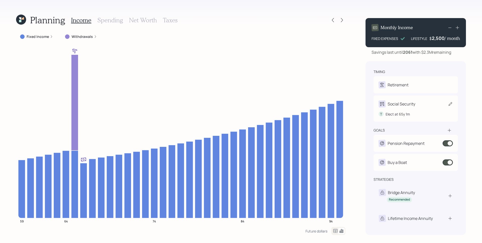
click at [422, 108] on div "T Elect at 65y 1m" at bounding box center [416, 111] width 74 height 9
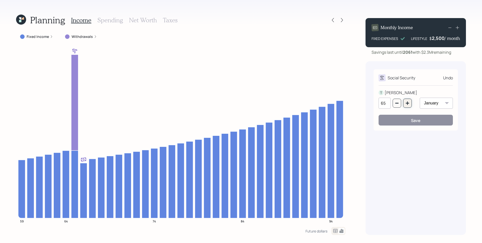
click at [409, 105] on button "button" at bounding box center [407, 103] width 9 height 9
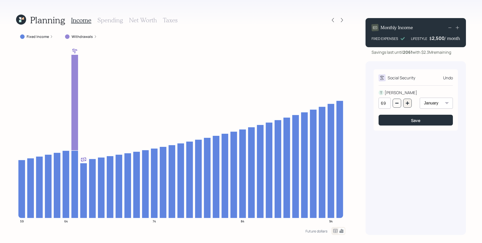
type input "70"
click at [416, 117] on button "Save" at bounding box center [416, 120] width 74 height 11
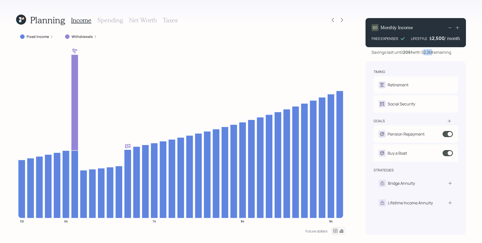
click at [434, 53] on div "Savings last until [DATE] with $2.2M remaining" at bounding box center [411, 52] width 80 height 6
click at [51, 36] on icon at bounding box center [51, 36] width 3 height 3
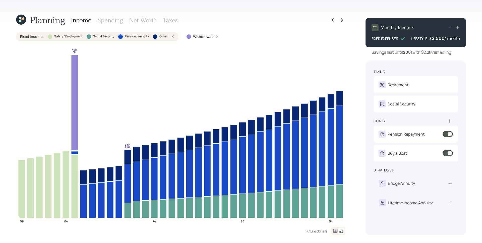
click at [109, 21] on h3 "Spending" at bounding box center [110, 20] width 26 height 7
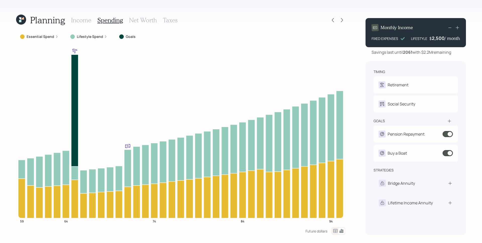
click at [85, 37] on label "Lifestyle Spend" at bounding box center [90, 36] width 26 height 5
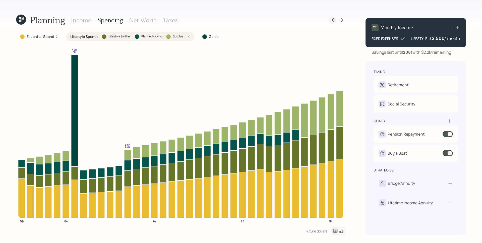
click at [331, 20] on icon at bounding box center [332, 20] width 5 height 5
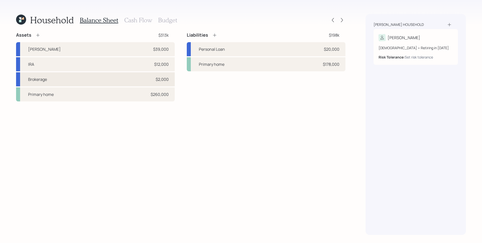
click at [79, 80] on div "Brokerage $2,000" at bounding box center [95, 79] width 159 height 14
select select "taxable"
select select "balanced"
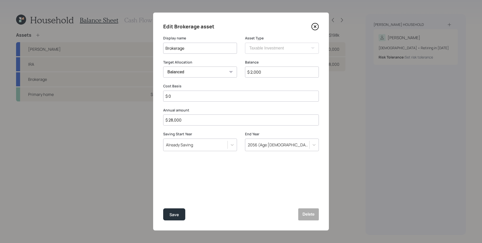
click at [297, 146] on div "2056 (Age [DEMOGRAPHIC_DATA])" at bounding box center [277, 145] width 64 height 9
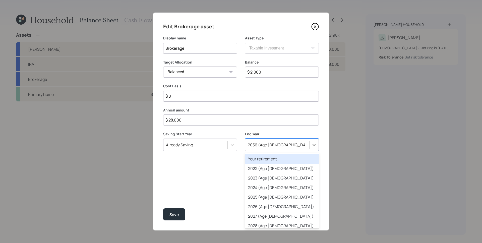
click at [286, 162] on div "Your retirement" at bounding box center [282, 159] width 74 height 10
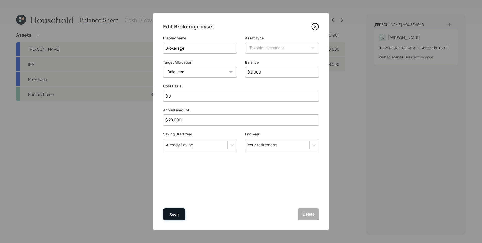
click at [174, 220] on button "Save" at bounding box center [174, 214] width 22 height 12
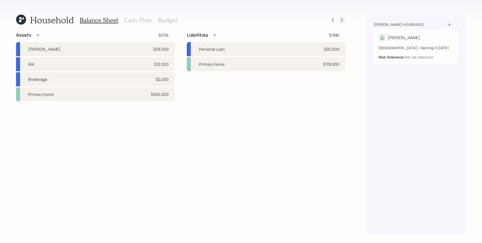
click at [341, 22] on icon at bounding box center [341, 20] width 5 height 5
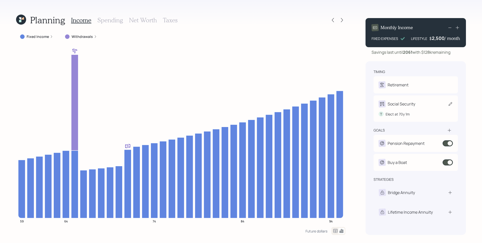
click at [417, 116] on div "T Elect at 70y 1m" at bounding box center [416, 111] width 74 height 9
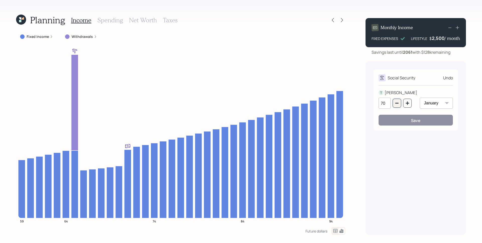
click at [397, 104] on icon "button" at bounding box center [397, 103] width 4 height 4
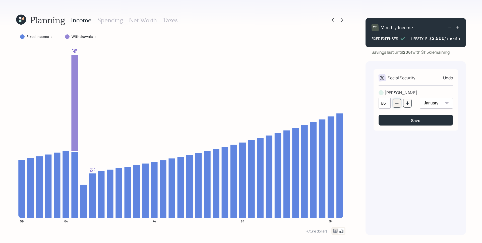
click at [397, 104] on icon "button" at bounding box center [397, 103] width 4 height 4
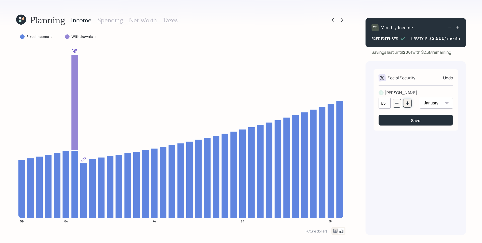
click at [406, 103] on icon "button" at bounding box center [407, 102] width 3 height 3
click at [407, 103] on icon "button" at bounding box center [407, 102] width 3 height 3
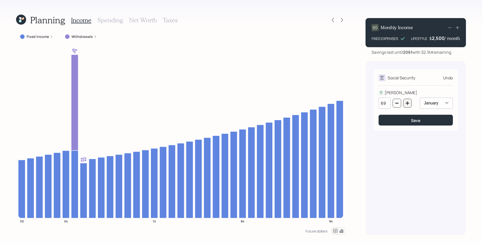
type input "70"
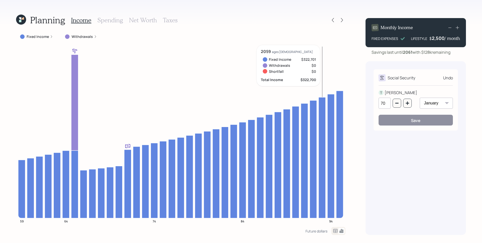
click at [325, 49] on icon "59 64 74 84 94" at bounding box center [180, 136] width 329 height 182
click at [356, 71] on div "Planning Income Spending Net Worth Taxes Fixed Income Withdrawals 59 64 74 84 9…" at bounding box center [241, 121] width 482 height 243
click at [449, 76] on div "Undo" at bounding box center [448, 78] width 10 height 6
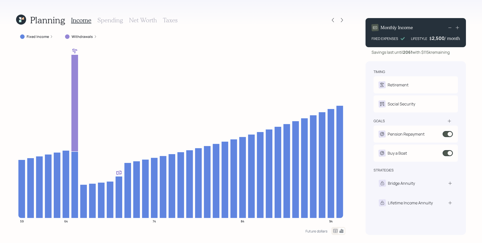
click at [359, 24] on div "Planning Income Spending Net Worth Taxes Fixed Income Withdrawals 59 64 74 84 9…" at bounding box center [241, 121] width 482 height 243
click at [340, 18] on icon at bounding box center [341, 20] width 5 height 5
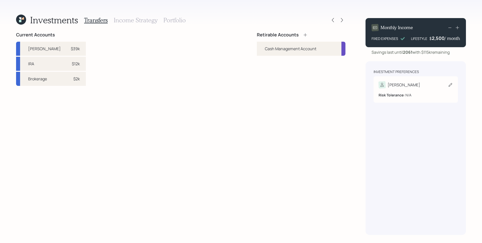
click at [387, 81] on div "[PERSON_NAME] Tolerance: N/A" at bounding box center [415, 89] width 84 height 26
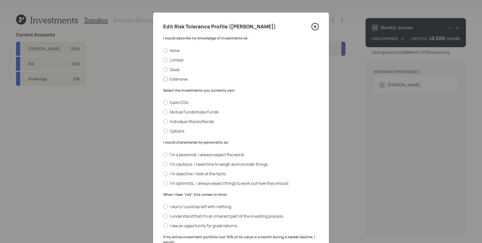
click at [173, 78] on label "Extensive" at bounding box center [241, 79] width 156 height 6
click at [163, 79] on input "Extensive" at bounding box center [163, 79] width 0 height 0
radio input "true"
click at [176, 132] on label "Options" at bounding box center [241, 131] width 156 height 6
click at [163, 131] on input "Options" at bounding box center [163, 131] width 0 height 0
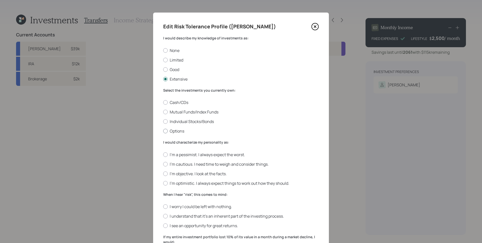
radio input "true"
click at [194, 183] on label "I'm optimistic. I always expect things to work out how they should." at bounding box center [241, 183] width 156 height 6
click at [163, 183] on input "I'm optimistic. I always expect things to work out how they should." at bounding box center [163, 183] width 0 height 0
radio input "true"
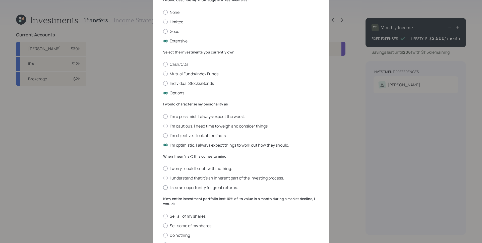
click at [190, 187] on label "I see an opportunity for great returns." at bounding box center [241, 188] width 156 height 6
click at [163, 187] on input "I see an opportunity for great returns." at bounding box center [163, 187] width 0 height 0
radio input "true"
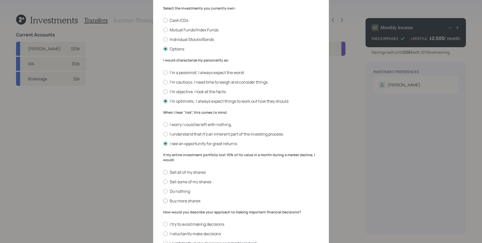
click at [187, 203] on label "Buy more shares" at bounding box center [241, 201] width 156 height 6
click at [163, 201] on input "Buy more shares" at bounding box center [163, 201] width 0 height 0
radio input "true"
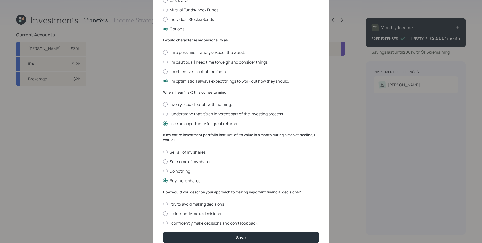
scroll to position [123, 0]
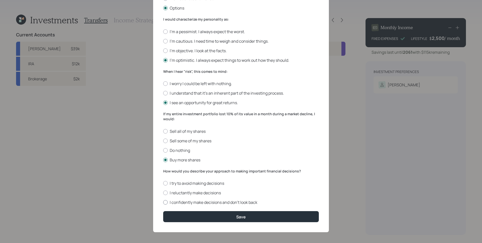
click at [208, 204] on label "I confidently make decisions and don’t look back" at bounding box center [241, 203] width 156 height 6
click at [163, 203] on input "I confidently make decisions and don’t look back" at bounding box center [163, 202] width 0 height 0
radio input "true"
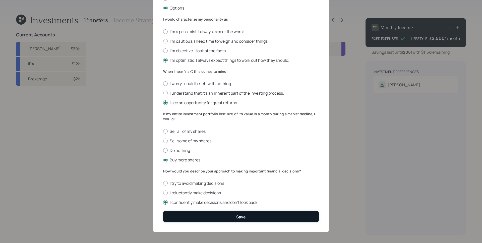
click at [216, 213] on button "Save" at bounding box center [241, 216] width 156 height 11
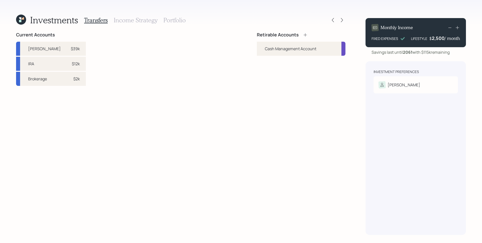
click at [305, 34] on icon at bounding box center [305, 34] width 5 height 5
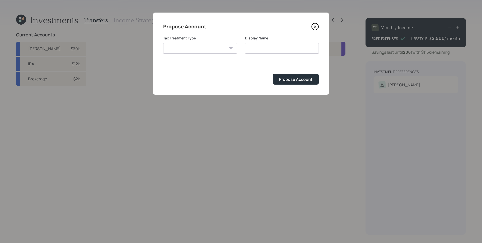
click at [211, 51] on select "[PERSON_NAME] Taxable Traditional" at bounding box center [200, 48] width 74 height 11
select select "[PERSON_NAME]"
click at [163, 43] on select "[PERSON_NAME] Taxable Traditional" at bounding box center [200, 48] width 74 height 11
type input "[PERSON_NAME]"
click at [295, 80] on div "Propose Account" at bounding box center [296, 80] width 34 height 6
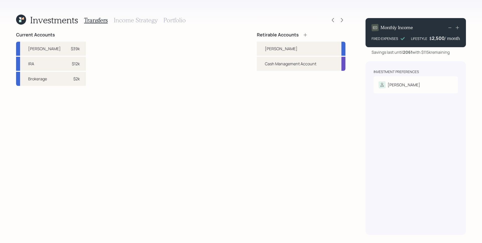
click at [306, 34] on icon at bounding box center [305, 34] width 5 height 5
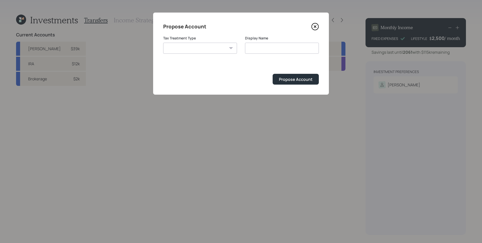
click at [199, 47] on select "[PERSON_NAME] Taxable Traditional" at bounding box center [200, 48] width 74 height 11
select select "traditional"
click at [163, 43] on select "[PERSON_NAME] Taxable Traditional" at bounding box center [200, 48] width 74 height 11
type input "Traditional"
click at [291, 78] on div "Propose Account" at bounding box center [296, 80] width 34 height 6
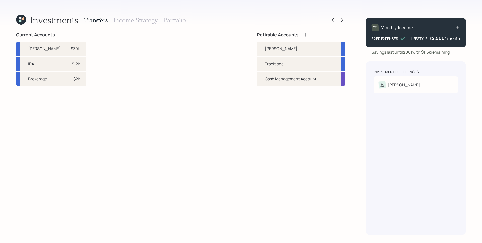
click at [306, 35] on icon at bounding box center [304, 34] width 3 height 3
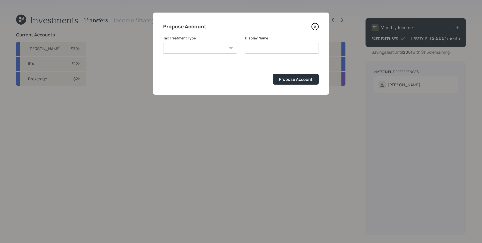
click at [218, 45] on select "[PERSON_NAME] Taxable Traditional" at bounding box center [200, 48] width 74 height 11
select select "taxable"
click at [163, 43] on select "[PERSON_NAME] Taxable Traditional" at bounding box center [200, 48] width 74 height 11
type input "Taxable"
click at [285, 79] on div "Propose Account" at bounding box center [296, 80] width 34 height 6
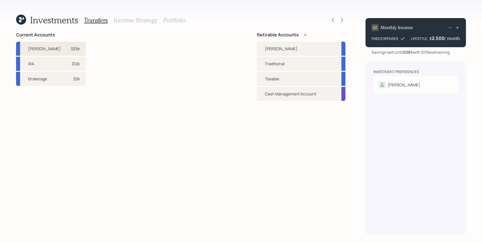
click at [71, 49] on div "$39k" at bounding box center [75, 49] width 9 height 6
click at [280, 48] on div "[PERSON_NAME]" at bounding box center [301, 49] width 89 height 14
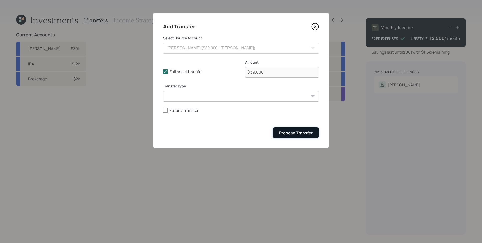
click at [299, 134] on div "Propose Transfer" at bounding box center [295, 133] width 33 height 6
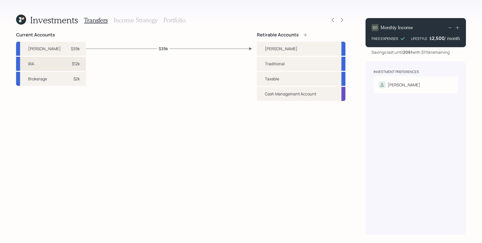
click at [72, 65] on div "$12k" at bounding box center [76, 64] width 8 height 6
click at [264, 62] on div "Traditional" at bounding box center [301, 64] width 89 height 14
select select "c3d0094a-0c27-472c-82ac-dc23be4d6306"
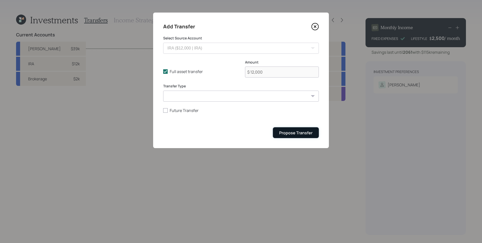
click at [298, 131] on div "Propose Transfer" at bounding box center [295, 133] width 33 height 6
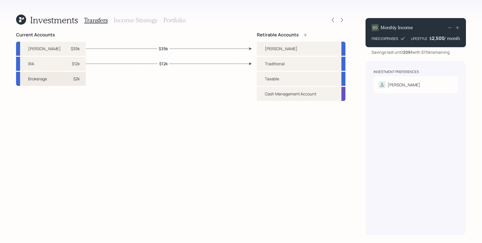
click at [73, 80] on div "$2k" at bounding box center [76, 79] width 7 height 6
click at [266, 80] on div "Taxable" at bounding box center [272, 79] width 14 height 6
select select "775ed961-0963-4cd8-b965-e90cd1b8e1d2"
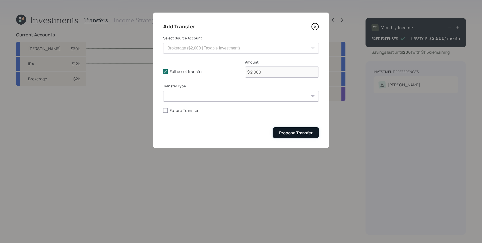
click at [300, 130] on button "Propose Transfer" at bounding box center [296, 132] width 46 height 11
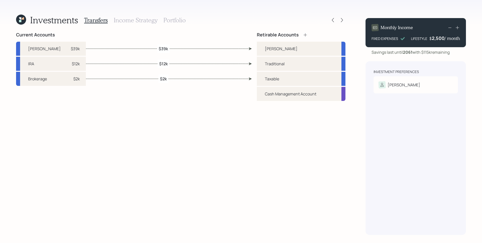
click at [239, 158] on div "Current Accounts [PERSON_NAME] $39k IRA $12k Brokerage $2k Retirable Accounts […" at bounding box center [180, 133] width 329 height 203
click at [180, 20] on h3 "Portfolio" at bounding box center [174, 20] width 22 height 7
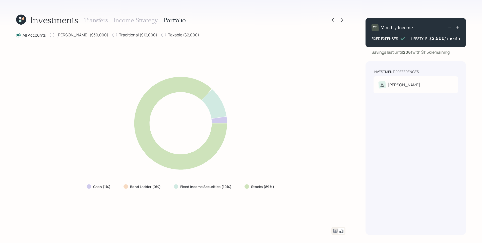
click at [336, 230] on icon at bounding box center [335, 231] width 6 height 6
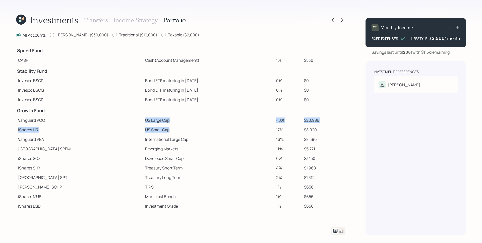
drag, startPoint x: 141, startPoint y: 129, endPoint x: 80, endPoint y: 122, distance: 61.3
click at [80, 122] on tbody "Spend Fund CASH Cash (Account Management) 1% $530 Stability Fund Invesco BSCP B…" at bounding box center [180, 127] width 329 height 166
click at [143, 154] on td "Developed Small Cap" at bounding box center [208, 159] width 131 height 10
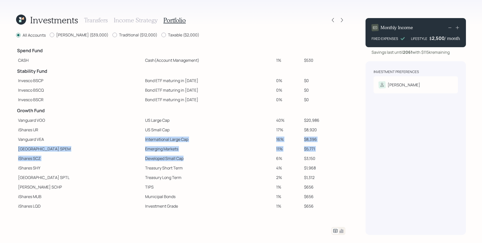
drag, startPoint x: 159, startPoint y: 158, endPoint x: 52, endPoint y: 136, distance: 109.9
click at [52, 136] on tbody "Spend Fund CASH Cash (Account Management) 1% $530 Stability Fund Invesco BSCP B…" at bounding box center [180, 127] width 329 height 166
click at [79, 142] on td "Vanguard VEA" at bounding box center [79, 140] width 127 height 10
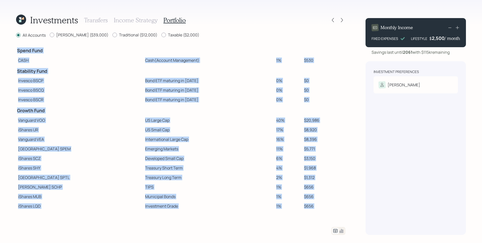
drag, startPoint x: 13, startPoint y: 168, endPoint x: 205, endPoint y: 228, distance: 201.1
click at [204, 232] on div "Investments Transfers Income Strategy Portfolio All Accounts [PERSON_NAME] ($39…" at bounding box center [241, 121] width 482 height 243
click at [188, 212] on div "Spend Fund CASH Cash (Account Management) 1% $530 Stability Fund Invesco BSCP B…" at bounding box center [180, 128] width 329 height 168
drag, startPoint x: 148, startPoint y: 205, endPoint x: 15, endPoint y: 171, distance: 137.4
click at [15, 171] on div "Investments Transfers Income Strategy Portfolio All Accounts [PERSON_NAME] ($39…" at bounding box center [241, 121] width 482 height 243
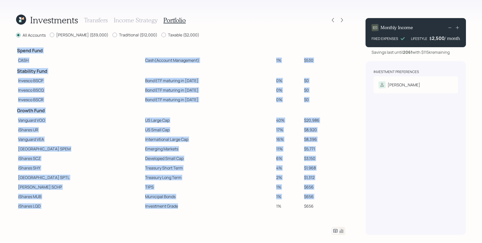
click at [83, 189] on td "[PERSON_NAME] SCHP" at bounding box center [79, 187] width 127 height 10
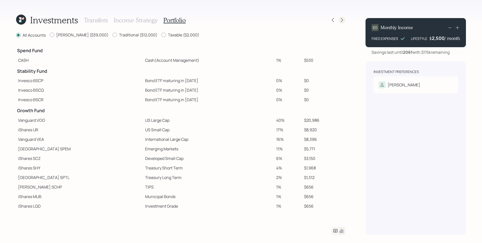
click at [340, 18] on icon at bounding box center [341, 20] width 5 height 5
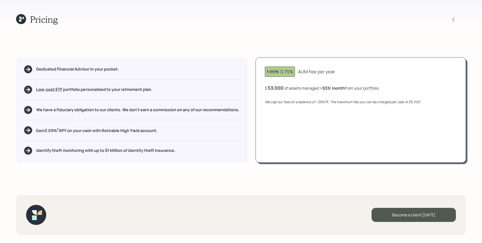
click at [21, 16] on icon at bounding box center [21, 19] width 10 height 10
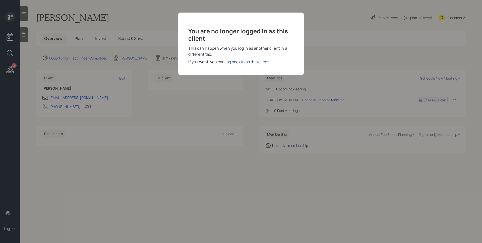
click at [245, 65] on div "log back in as this client" at bounding box center [246, 62] width 43 height 6
